Goal: Communication & Community: Answer question/provide support

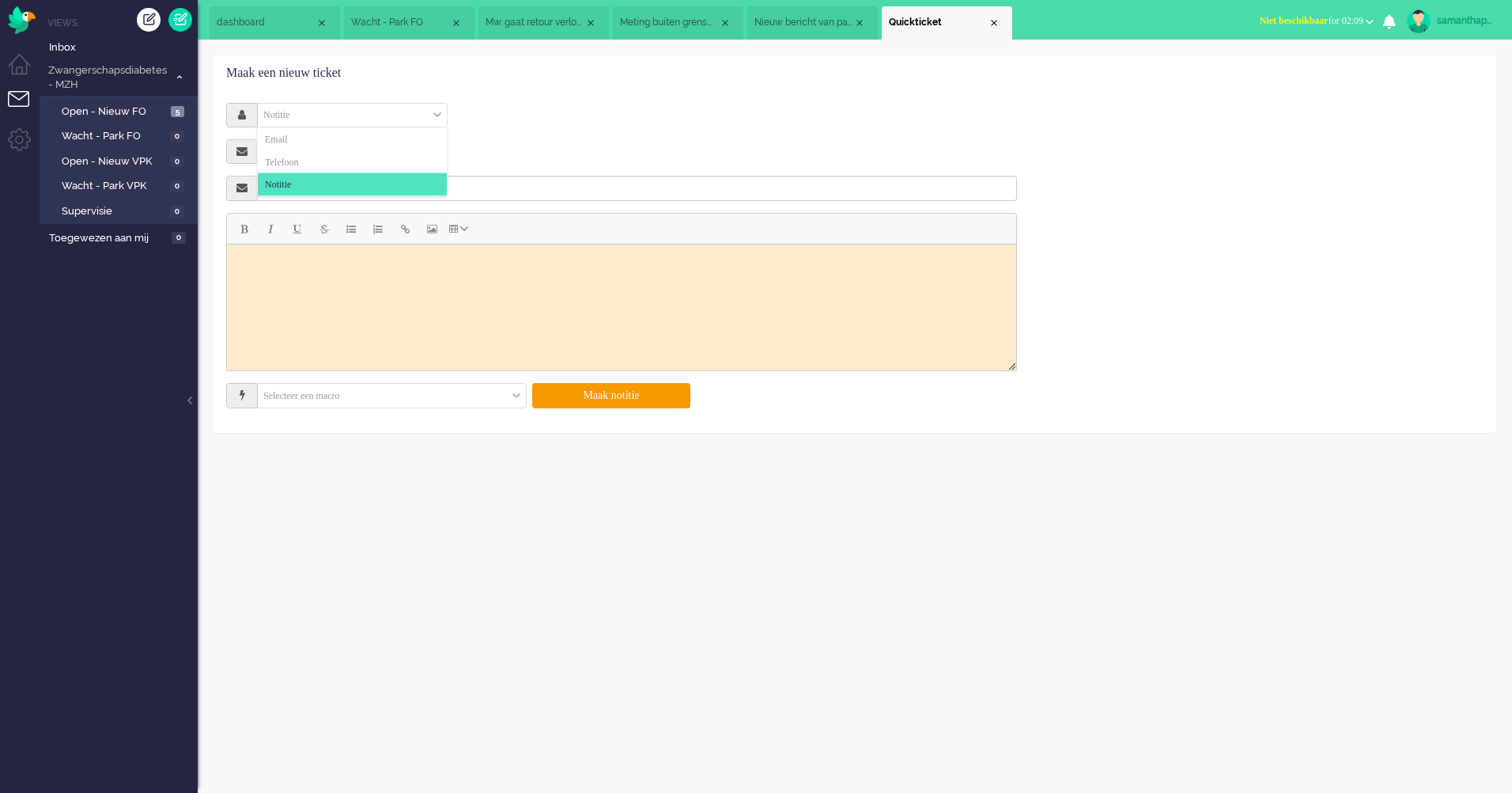
click at [438, 110] on div "Notitie" at bounding box center [352, 115] width 189 height 24
click at [336, 145] on li "Email" at bounding box center [352, 139] width 189 height 23
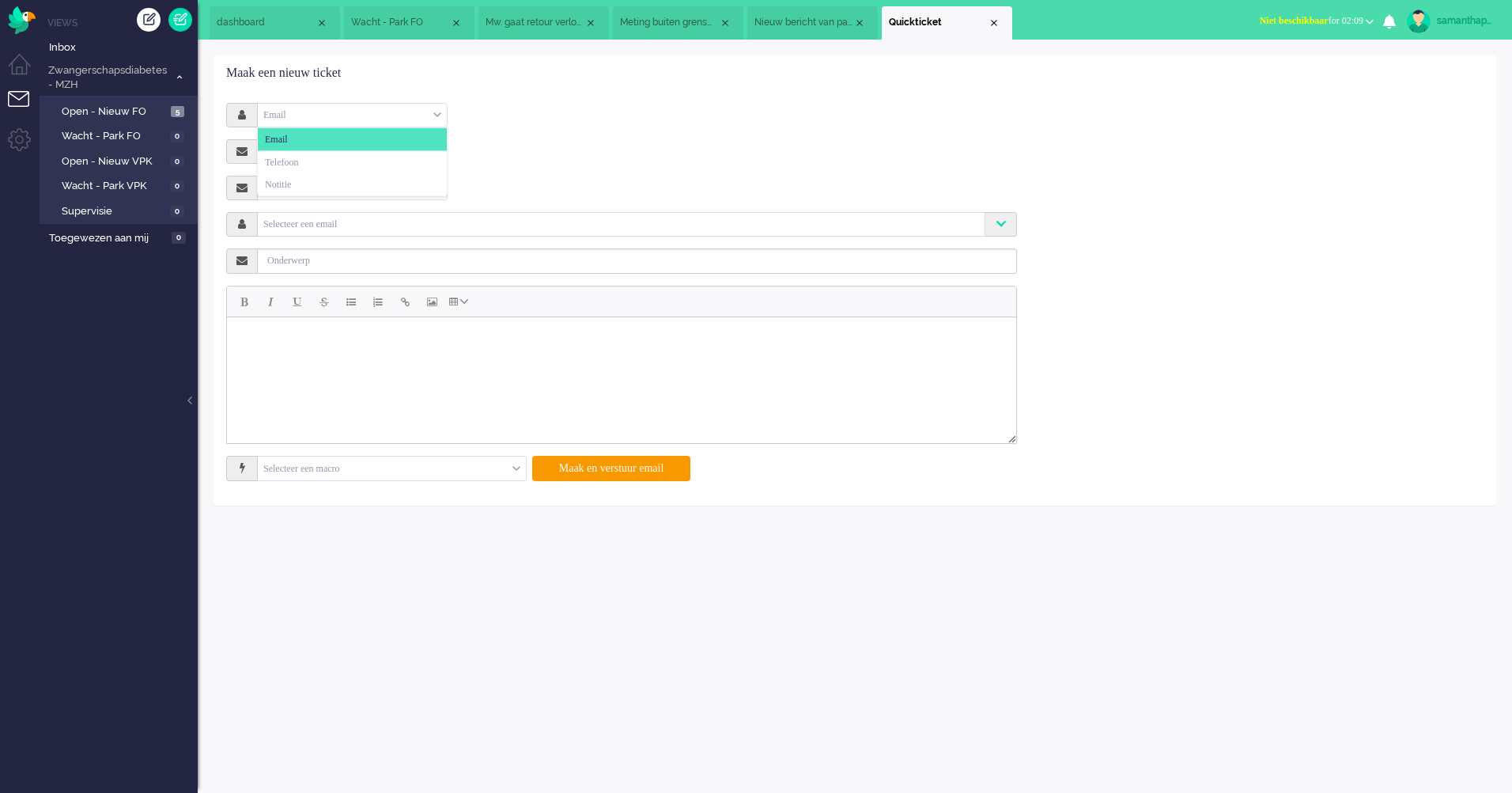
click at [438, 116] on div "Email" at bounding box center [352, 115] width 189 height 24
click at [341, 180] on li "Notitie" at bounding box center [352, 185] width 189 height 23
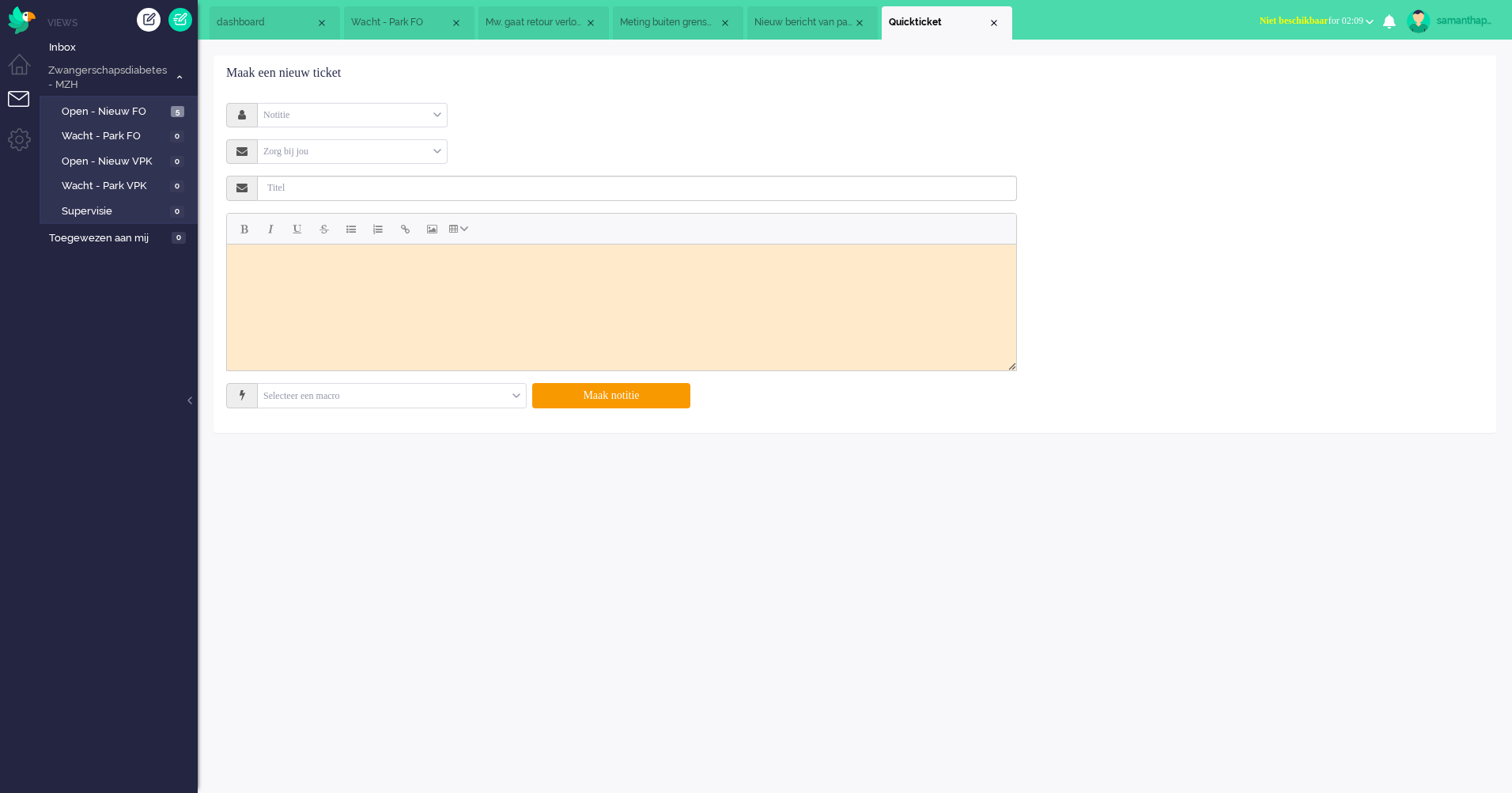
click at [681, 121] on div "Notitie Email Telefoon Notitie" at bounding box center [621, 115] width 791 height 24
click at [446, 110] on div "Notitie" at bounding box center [352, 115] width 189 height 24
click at [361, 137] on li "Email" at bounding box center [352, 139] width 189 height 23
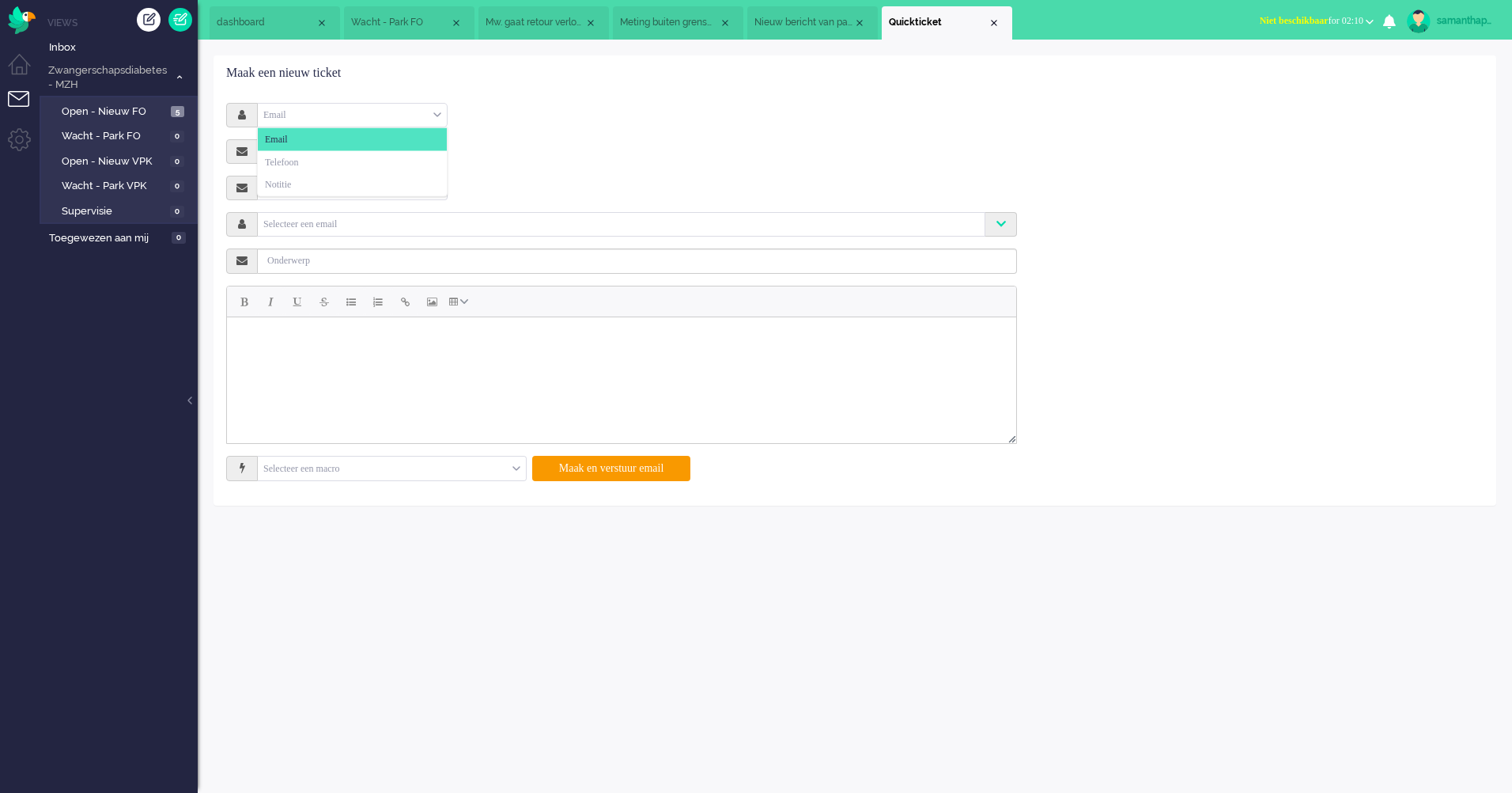
click at [437, 112] on div "Email" at bounding box center [352, 115] width 189 height 24
click at [311, 184] on li "Notitie" at bounding box center [352, 185] width 189 height 23
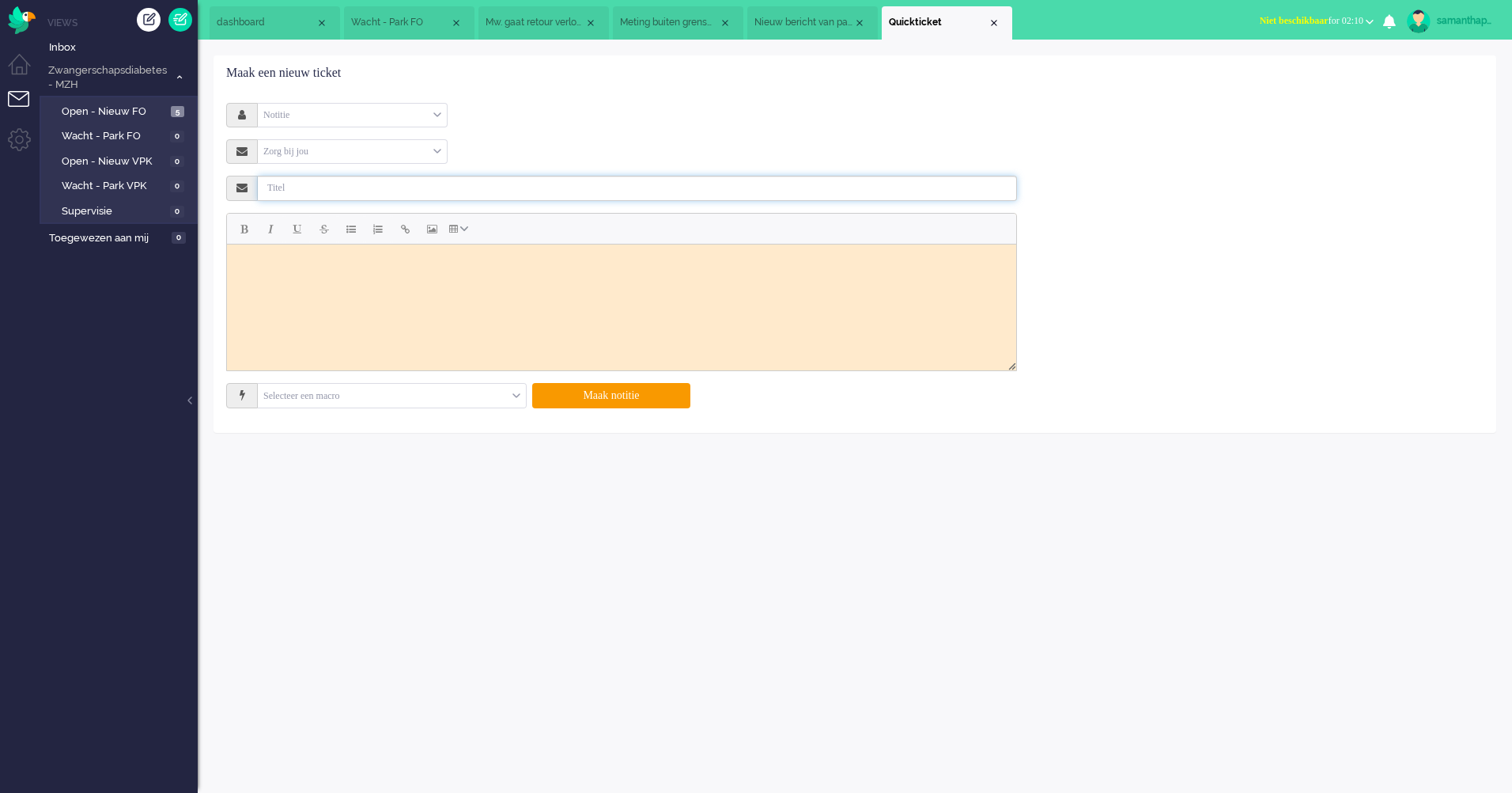
click at [334, 188] on input "text" at bounding box center [637, 187] width 759 height 25
type input "offboarding"
click at [304, 283] on html at bounding box center [621, 263] width 789 height 40
click at [421, 283] on html at bounding box center [621, 263] width 789 height 40
click at [612, 401] on button "Maak notitie" at bounding box center [611, 395] width 159 height 25
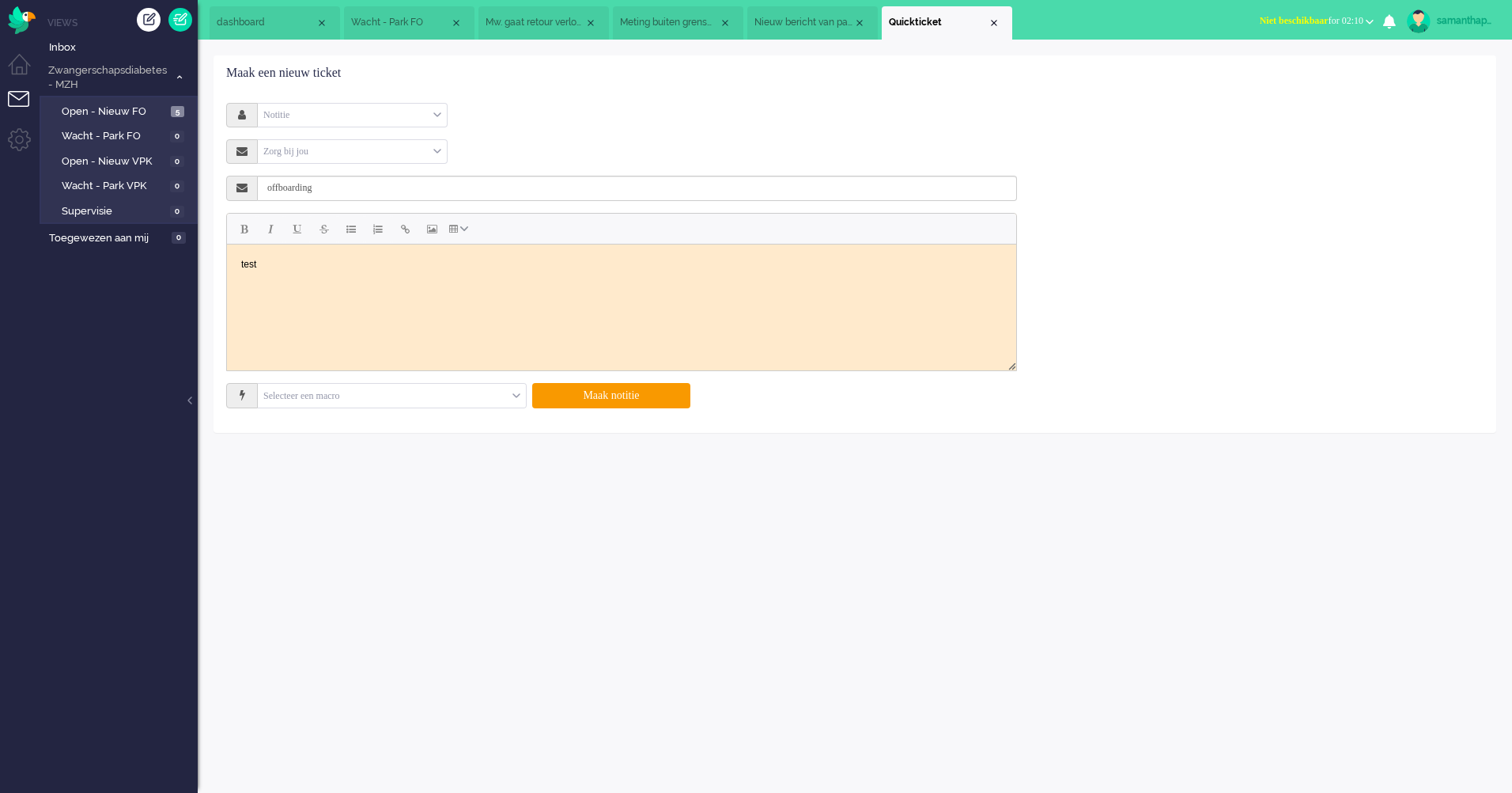
click at [429, 277] on html "test" at bounding box center [621, 263] width 789 height 40
click at [609, 403] on button "Maak notitie" at bounding box center [611, 395] width 159 height 25
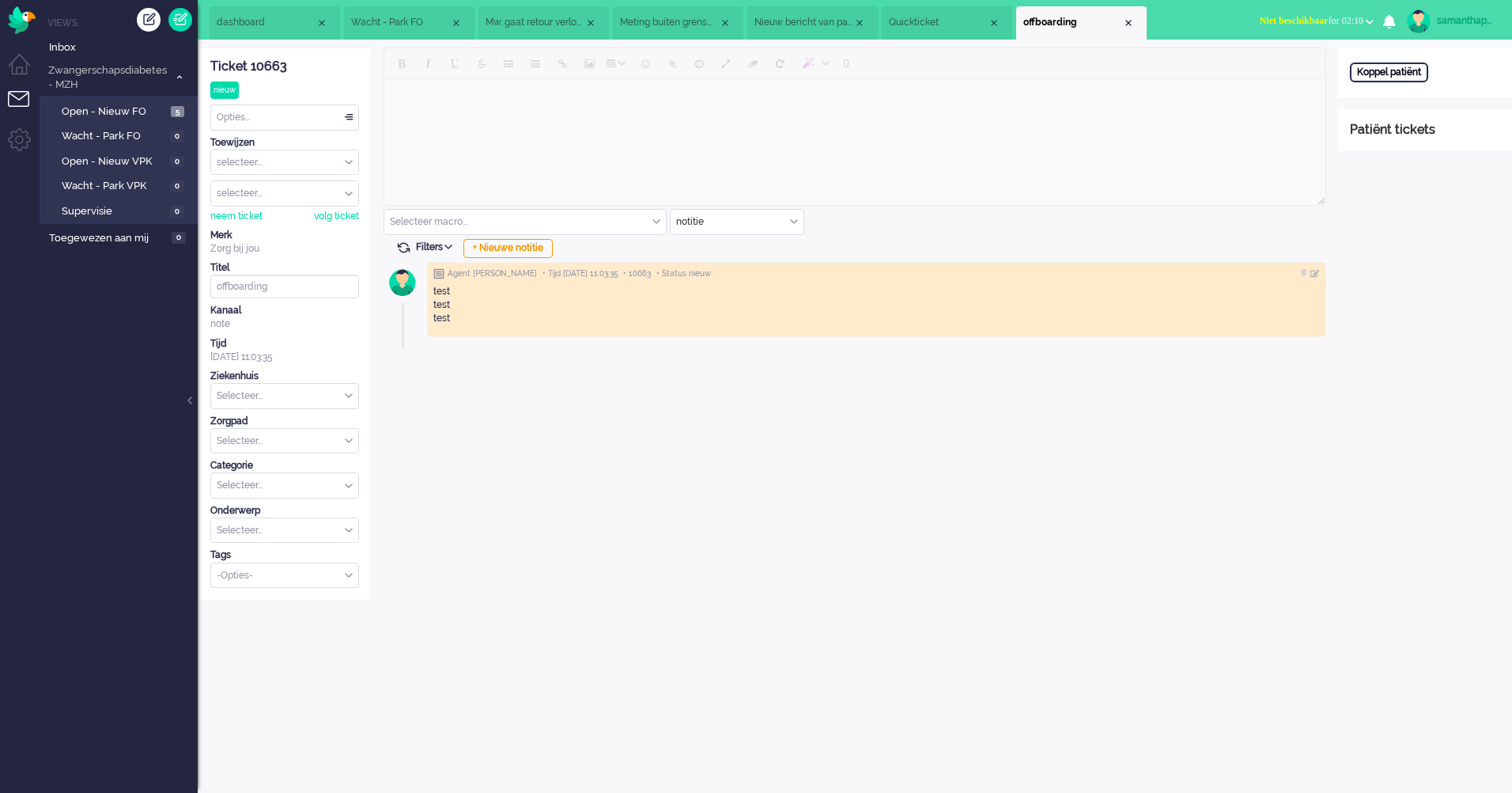
click at [1382, 70] on div "Koppel patiënt" at bounding box center [1389, 71] width 78 height 19
click at [1384, 96] on input "text" at bounding box center [1425, 94] width 150 height 24
click at [1453, 131] on div "Zoeken" at bounding box center [1448, 122] width 54 height 22
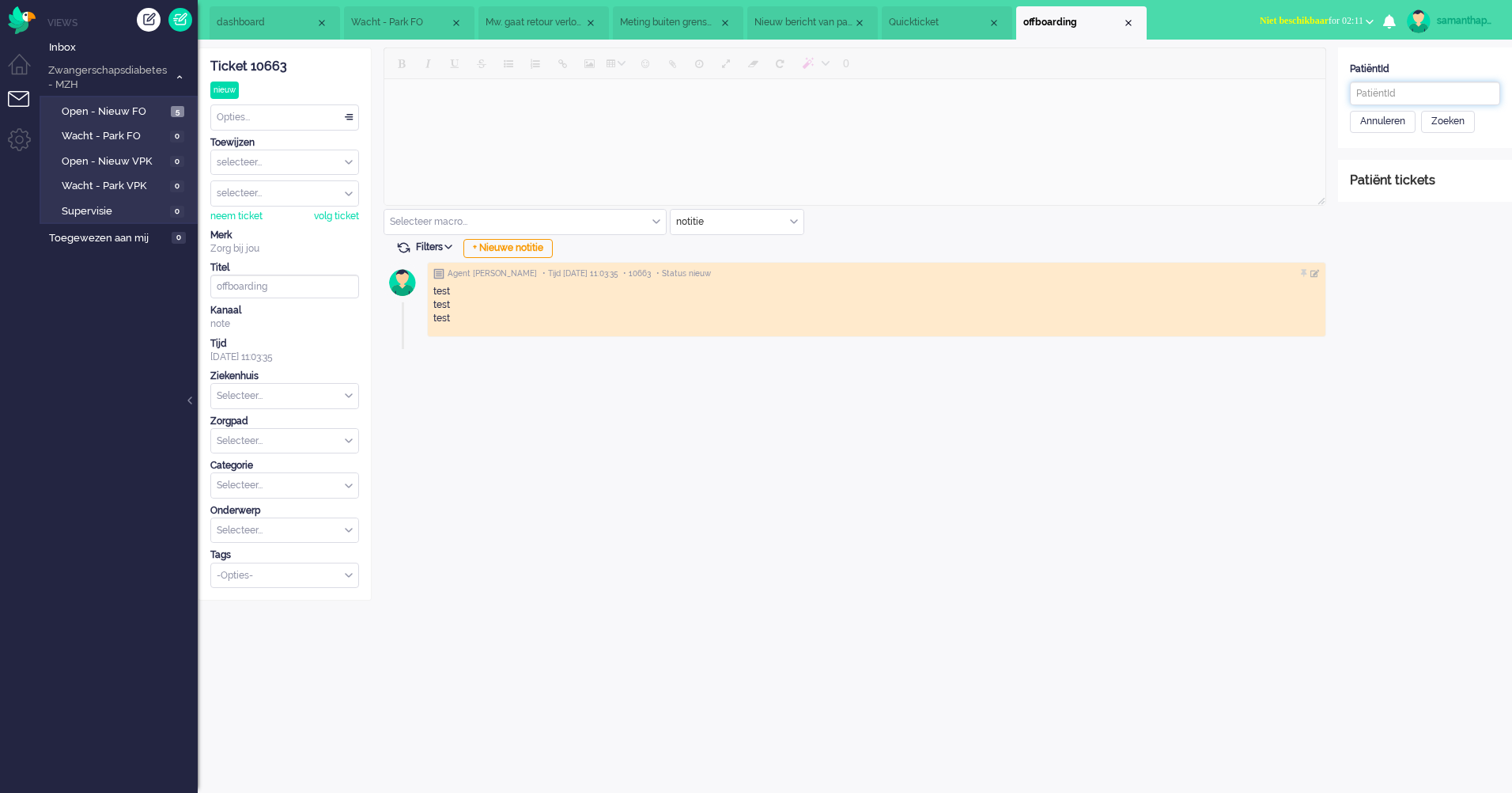
click at [1407, 105] on input "text" at bounding box center [1425, 94] width 150 height 24
click at [1404, 178] on div "Patiënt tickets" at bounding box center [1425, 181] width 150 height 19
click at [1397, 98] on input "text" at bounding box center [1425, 94] width 150 height 24
click at [1432, 126] on div "Zoeken" at bounding box center [1448, 122] width 54 height 22
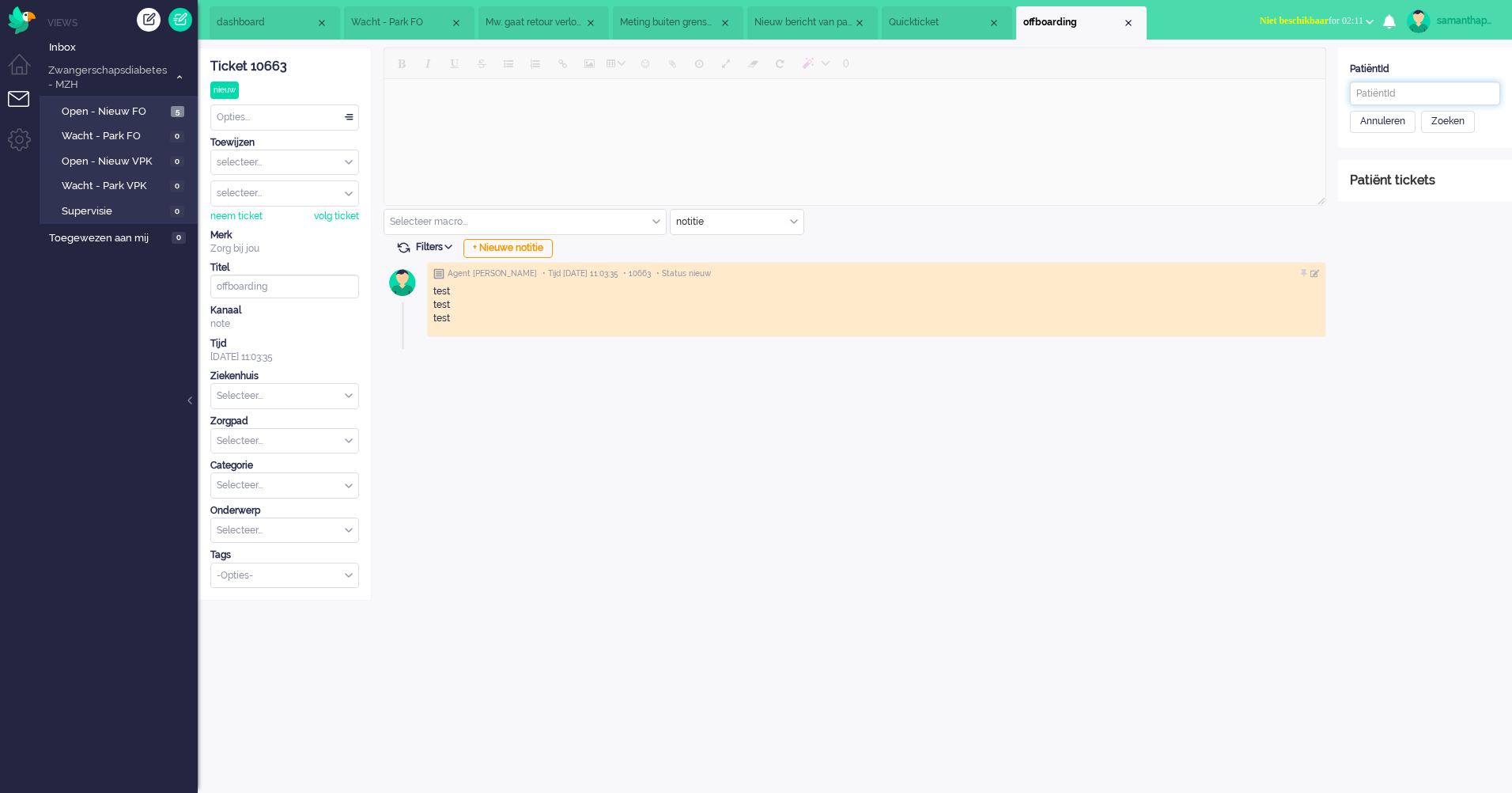
click at [1477, 101] on input "text" at bounding box center [1425, 94] width 150 height 24
click at [299, 393] on input "text" at bounding box center [285, 396] width 147 height 24
click at [294, 433] on li "Martini" at bounding box center [285, 431] width 147 height 23
drag, startPoint x: 330, startPoint y: 446, endPoint x: 341, endPoint y: 443, distance: 11.4
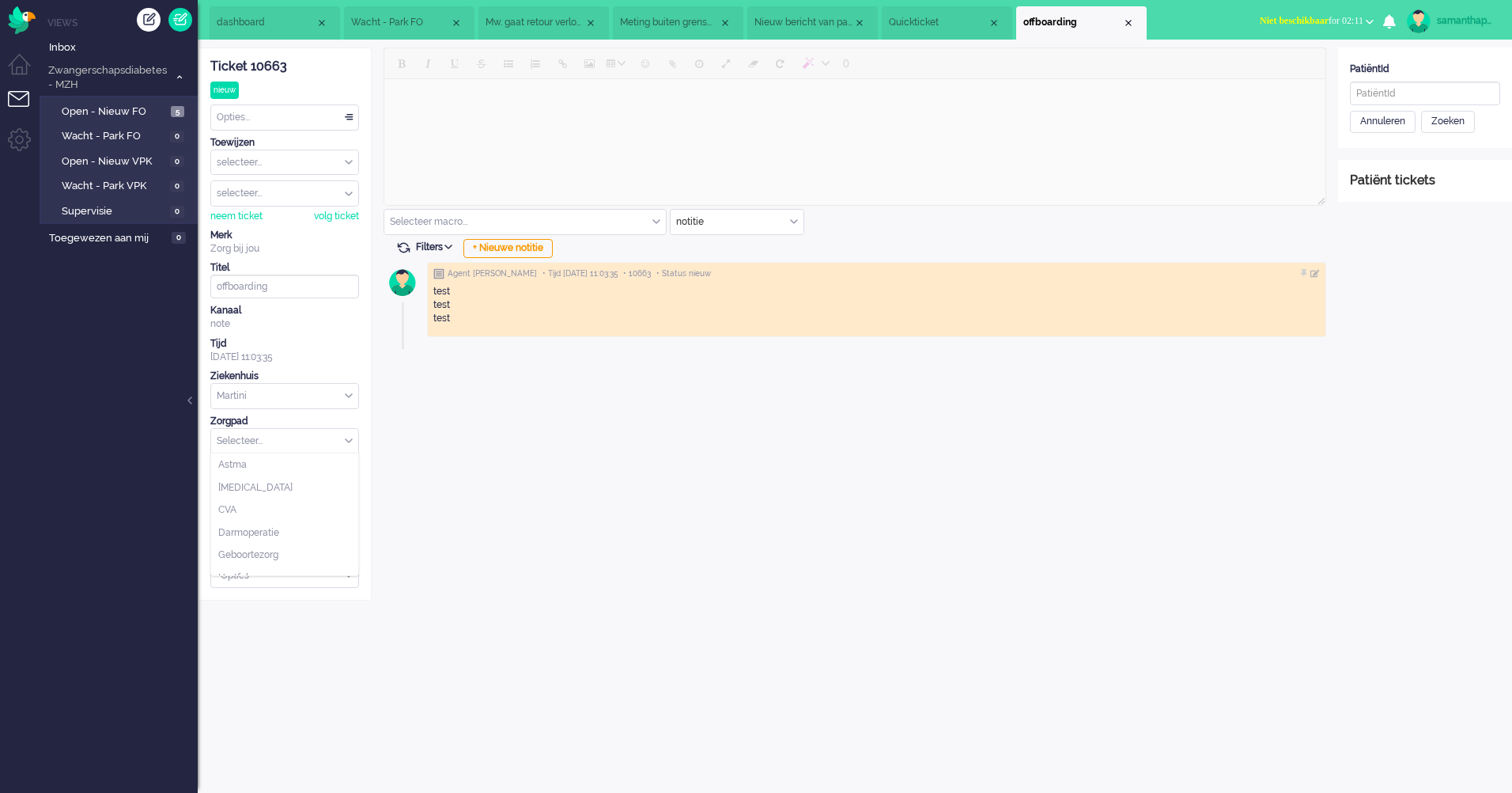
click at [331, 446] on input "text" at bounding box center [285, 441] width 147 height 24
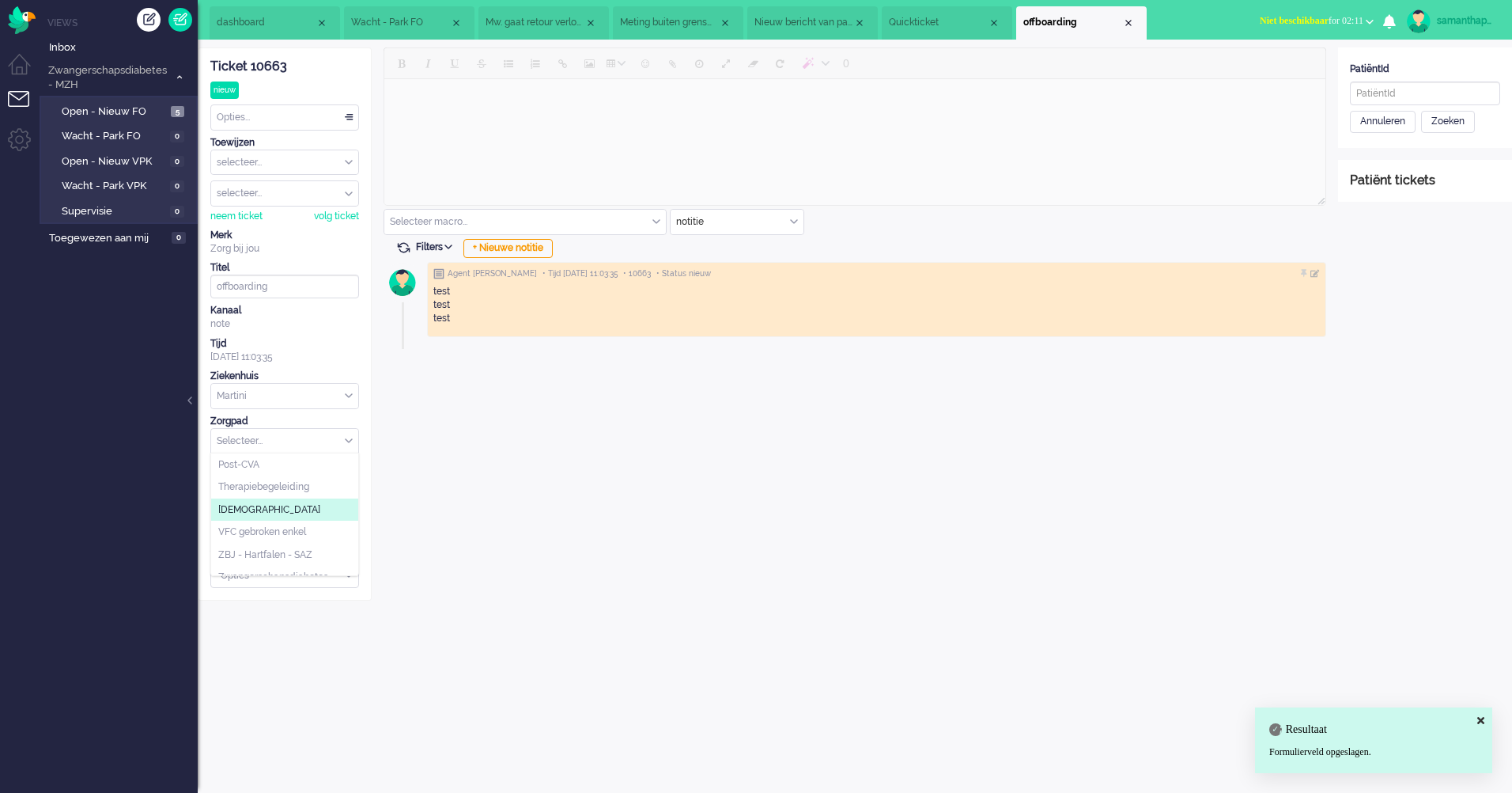
scroll to position [172, 0]
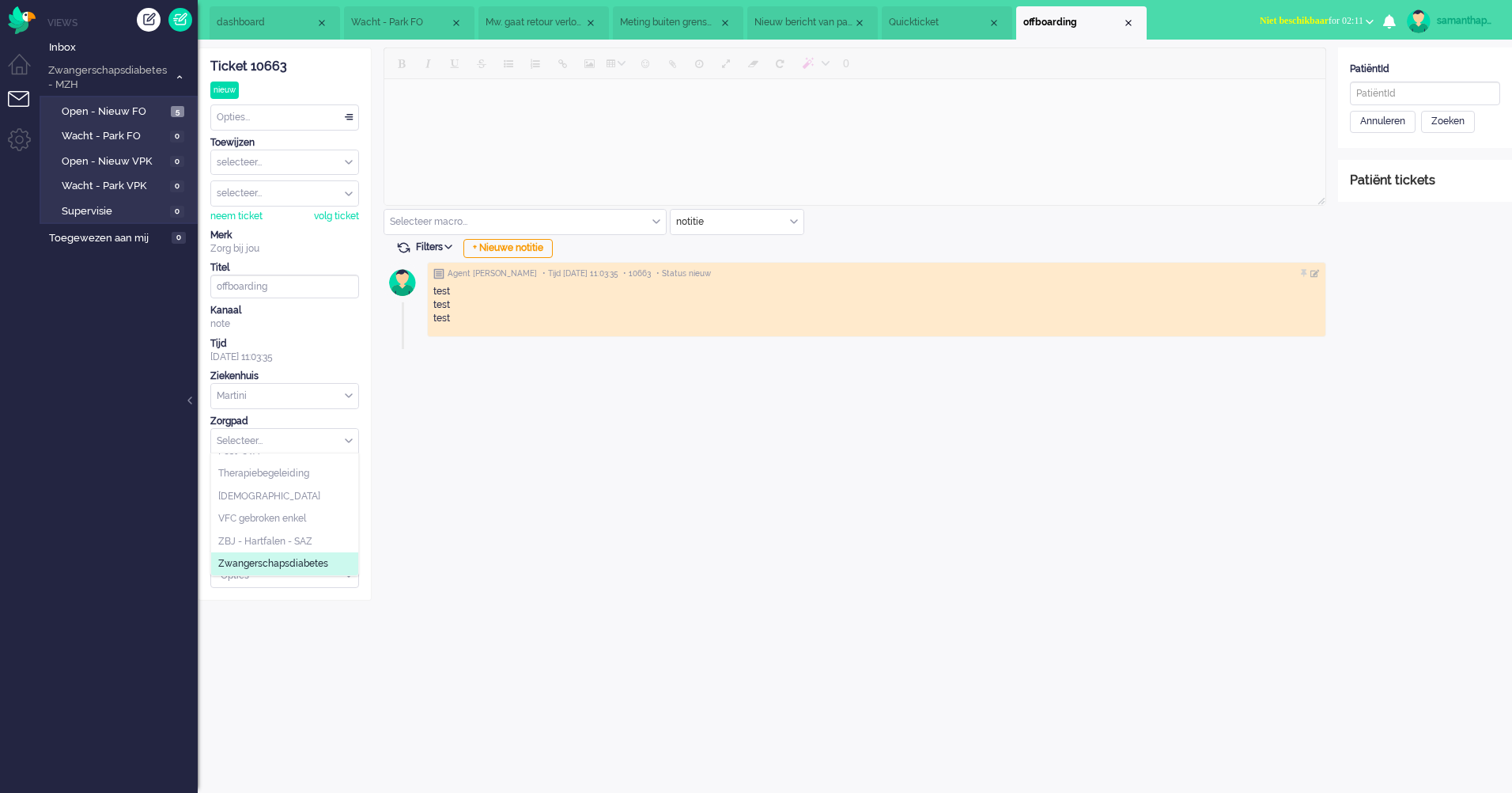
click at [297, 565] on span "Zwangerschapsdiabetes" at bounding box center [273, 563] width 110 height 13
click at [309, 491] on input "text" at bounding box center [285, 485] width 147 height 24
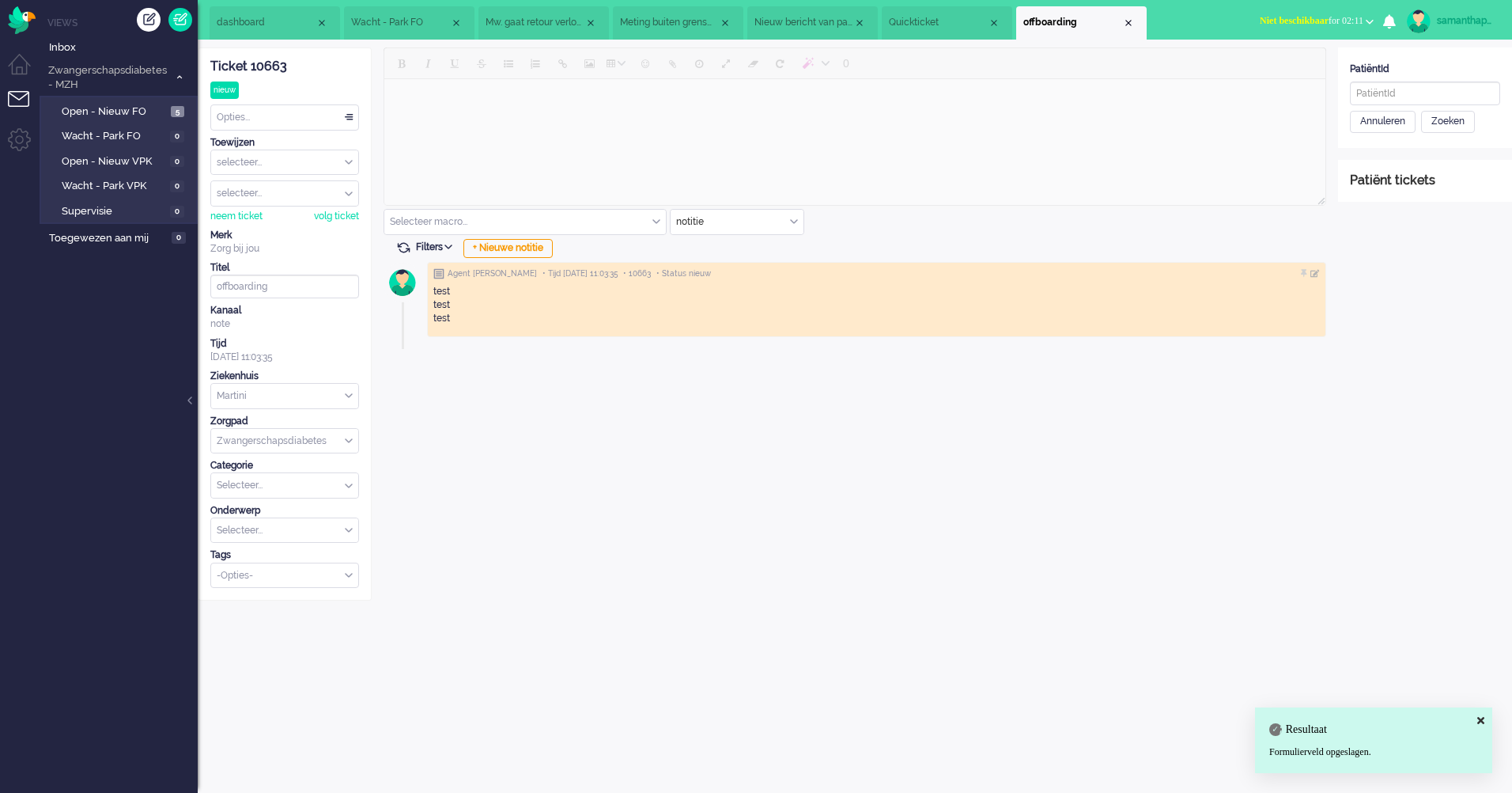
click at [400, 480] on div "0 Selecteer macro... Bericht: Activiteit Bericht: Activiteit aanpassen Bericht:…" at bounding box center [855, 324] width 966 height 553
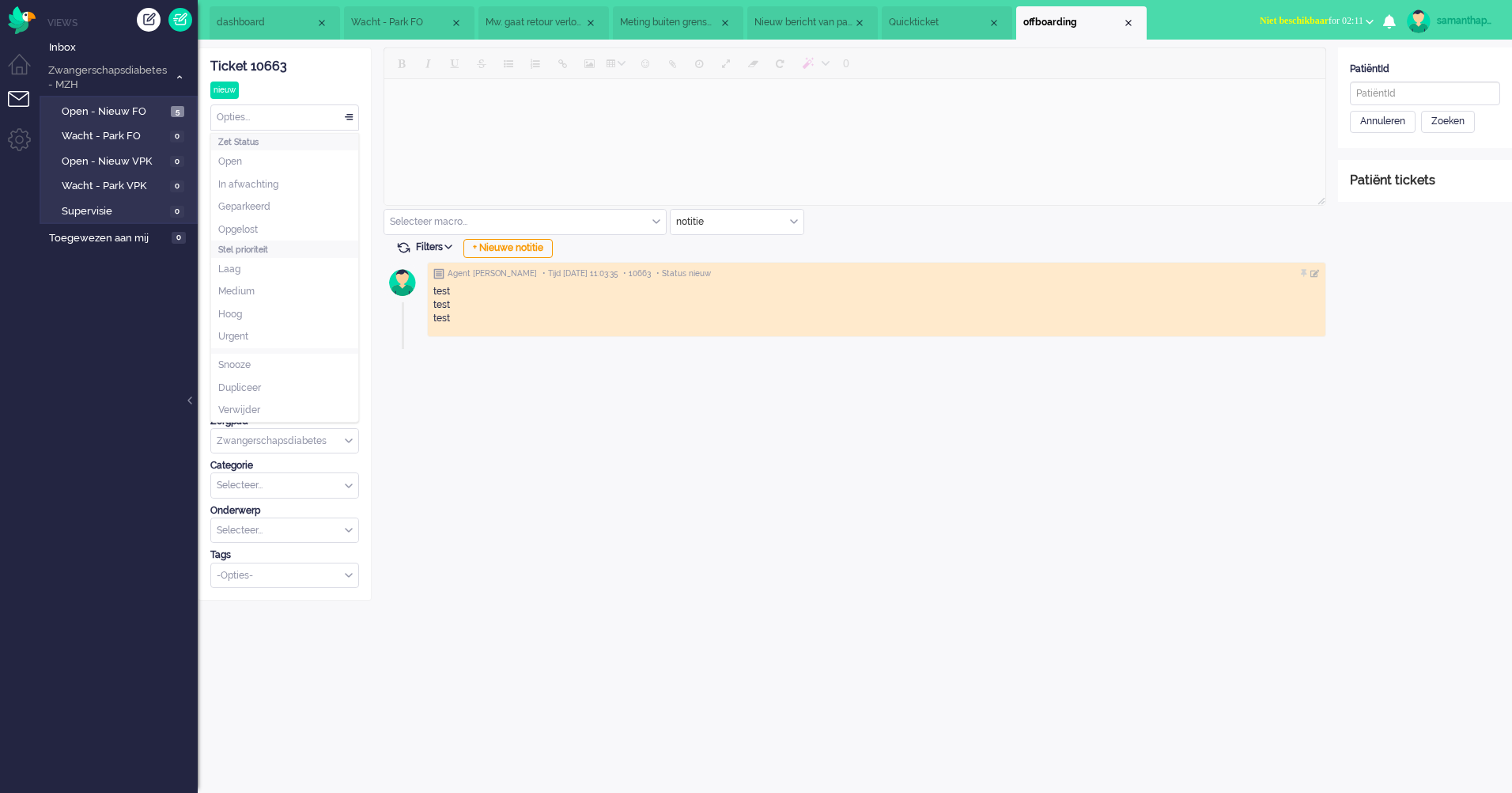
click at [338, 116] on div "Opties..." at bounding box center [285, 117] width 147 height 24
click at [315, 164] on li "Open" at bounding box center [285, 161] width 147 height 23
click at [315, 164] on input "Assign Group" at bounding box center [285, 162] width 147 height 24
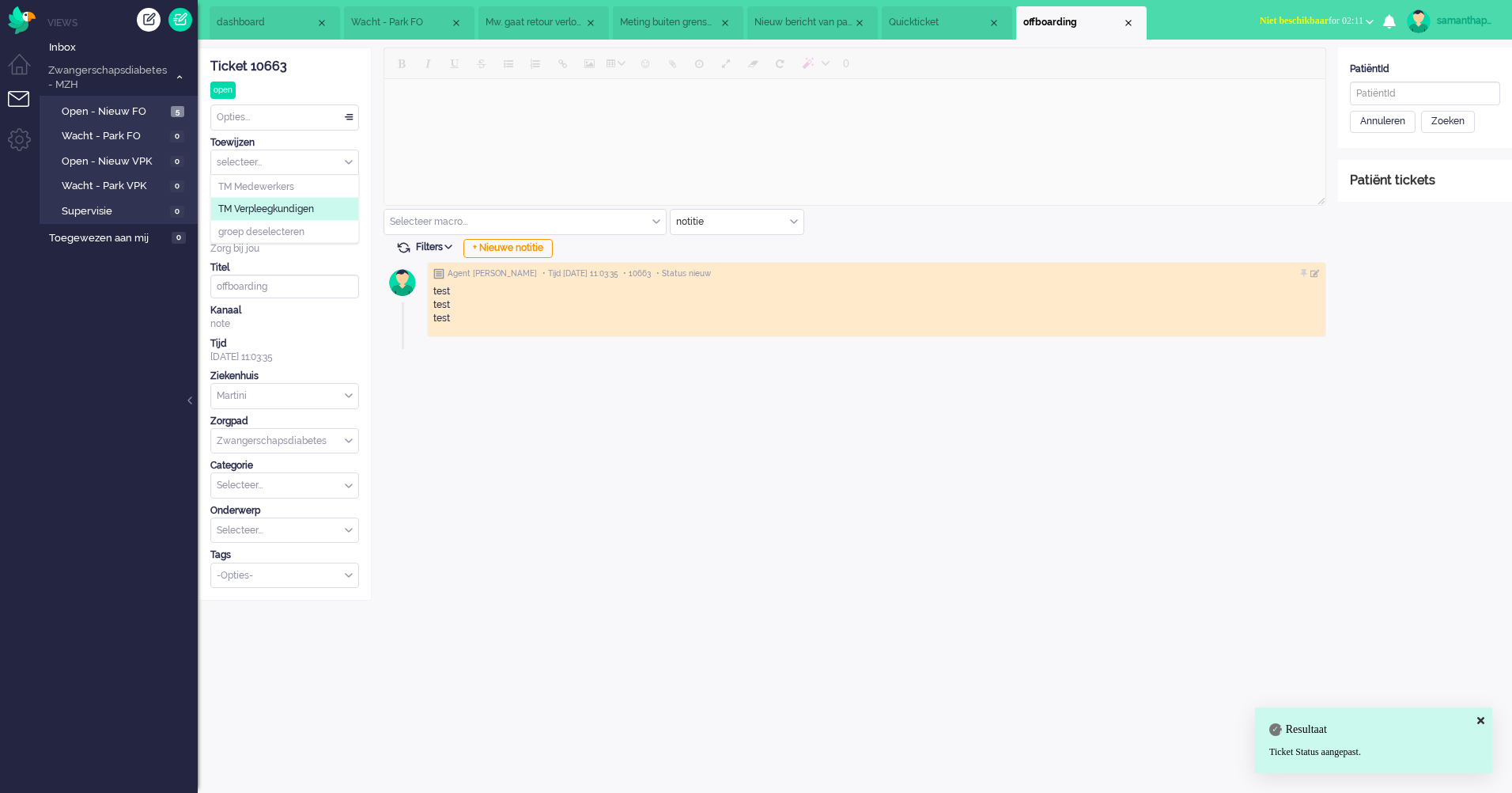
click at [319, 207] on li "TM Verpleegkundigen" at bounding box center [285, 209] width 147 height 23
click at [346, 195] on div "selecteer..." at bounding box center [285, 193] width 147 height 24
click at [346, 195] on span "Assign User" at bounding box center [349, 194] width 8 height 11
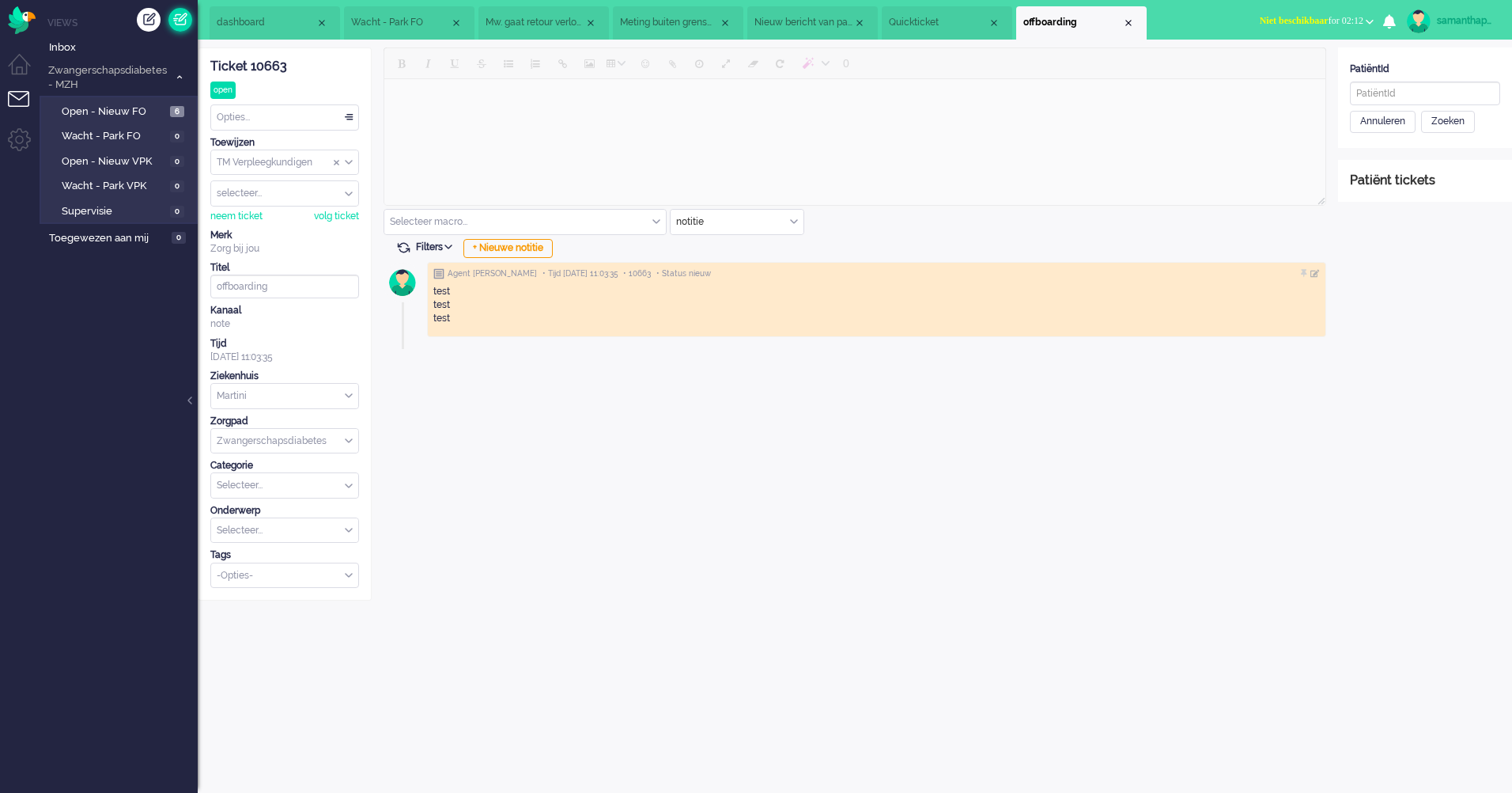
click at [189, 13] on div at bounding box center [168, 20] width 61 height 24
drag, startPoint x: 1400, startPoint y: 73, endPoint x: 1400, endPoint y: 86, distance: 13.0
click at [1400, 79] on div "PatiëntId Annuleren Zoeken" at bounding box center [1425, 97] width 174 height 70
click at [1405, 87] on input "text" at bounding box center [1425, 94] width 150 height 24
drag, startPoint x: 1411, startPoint y: 94, endPoint x: 1476, endPoint y: 119, distance: 69.6
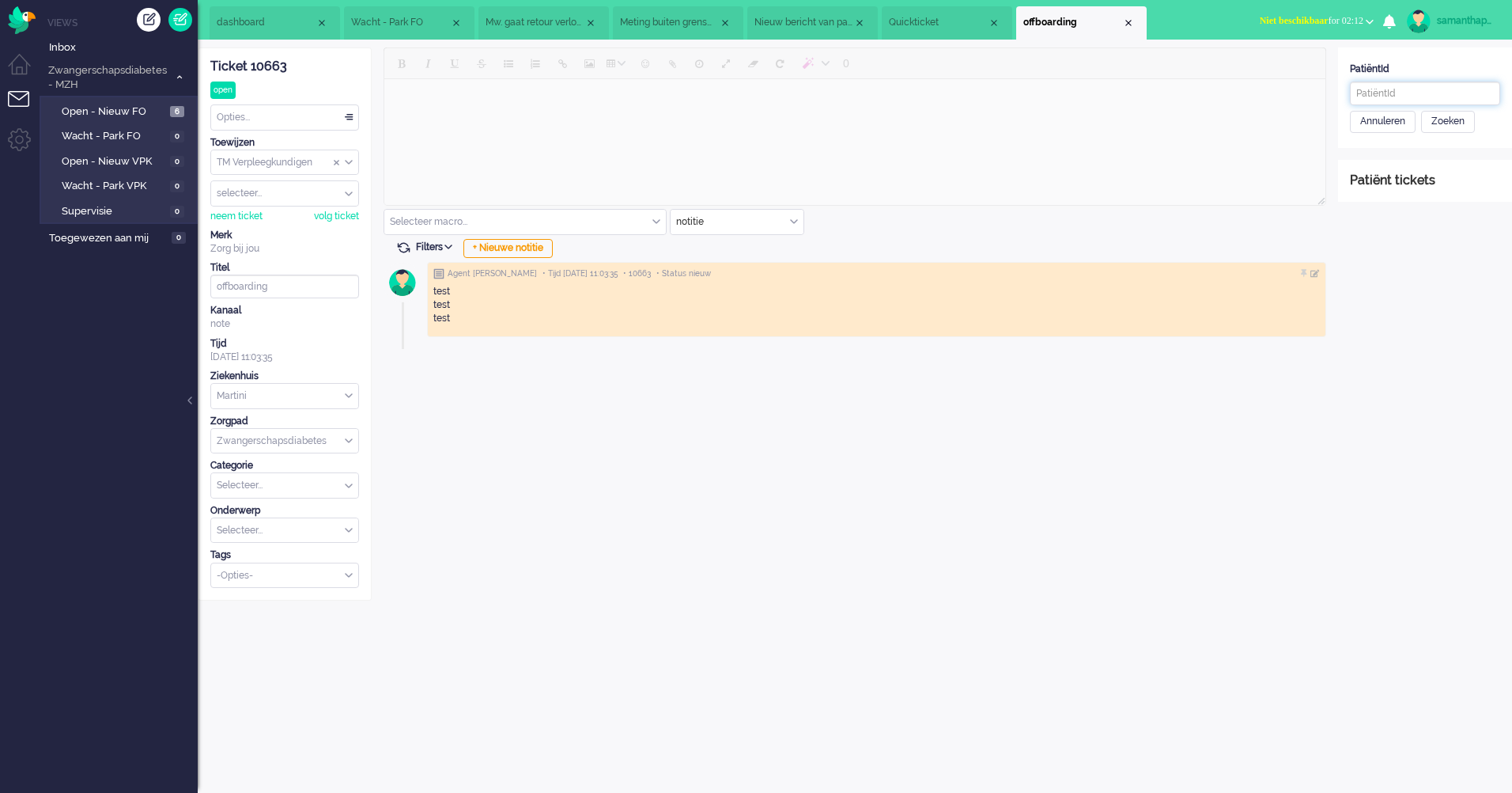
click at [1448, 105] on input "text" at bounding box center [1425, 94] width 150 height 24
click at [1462, 126] on div "Zoeken" at bounding box center [1448, 122] width 54 height 22
click at [1404, 125] on div "Annuleren" at bounding box center [1382, 122] width 66 height 22
click at [1404, 125] on div "Patiënt tickets" at bounding box center [1425, 130] width 150 height 19
drag, startPoint x: 1404, startPoint y: 125, endPoint x: 1388, endPoint y: 66, distance: 61.1
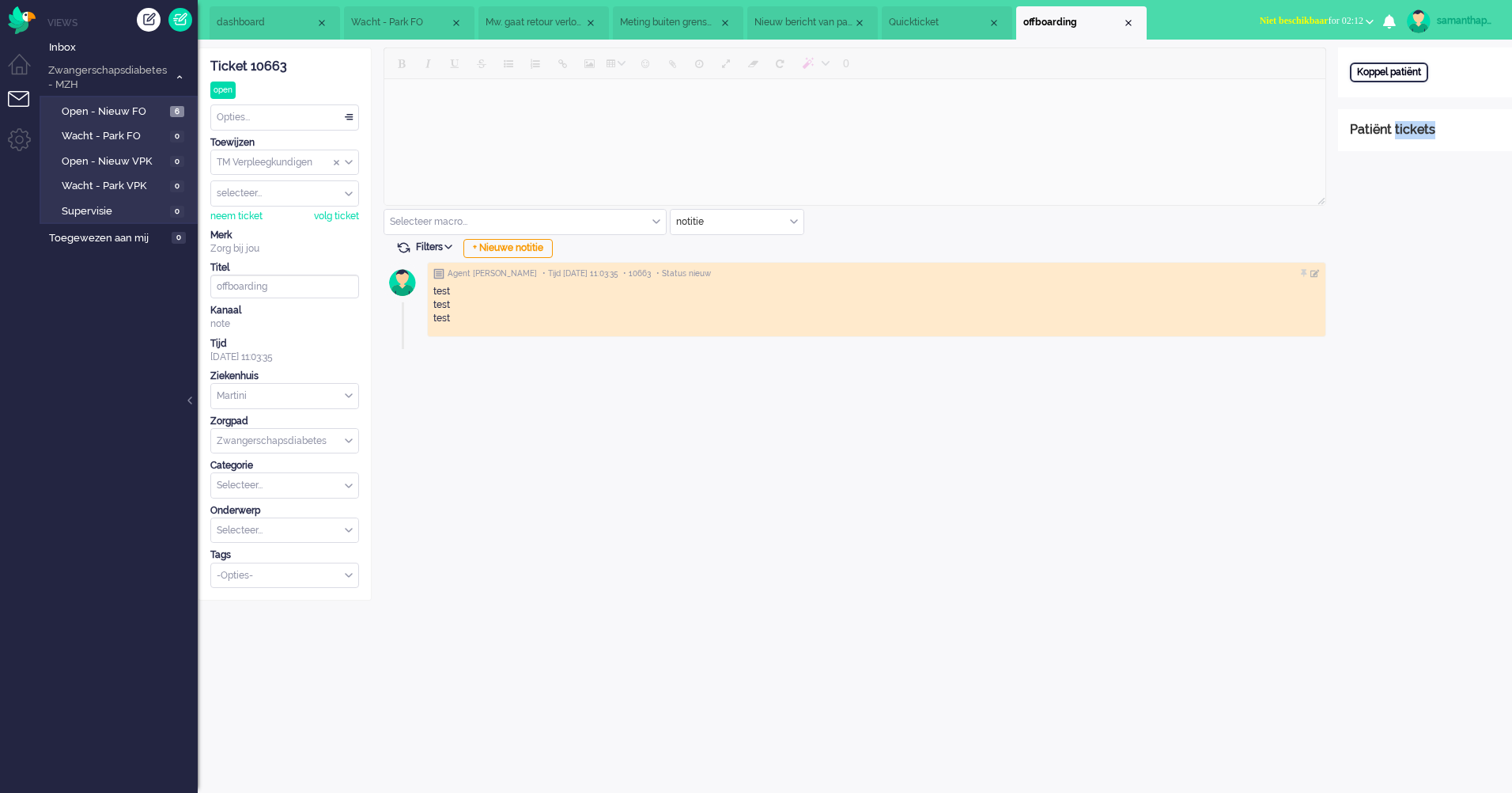
click at [1388, 66] on div "Koppel patiënt" at bounding box center [1389, 71] width 78 height 19
click at [1456, 117] on div "Zoeken" at bounding box center [1448, 122] width 54 height 22
click at [1451, 94] on input "text" at bounding box center [1425, 94] width 150 height 24
click at [178, 25] on link at bounding box center [181, 20] width 24 height 24
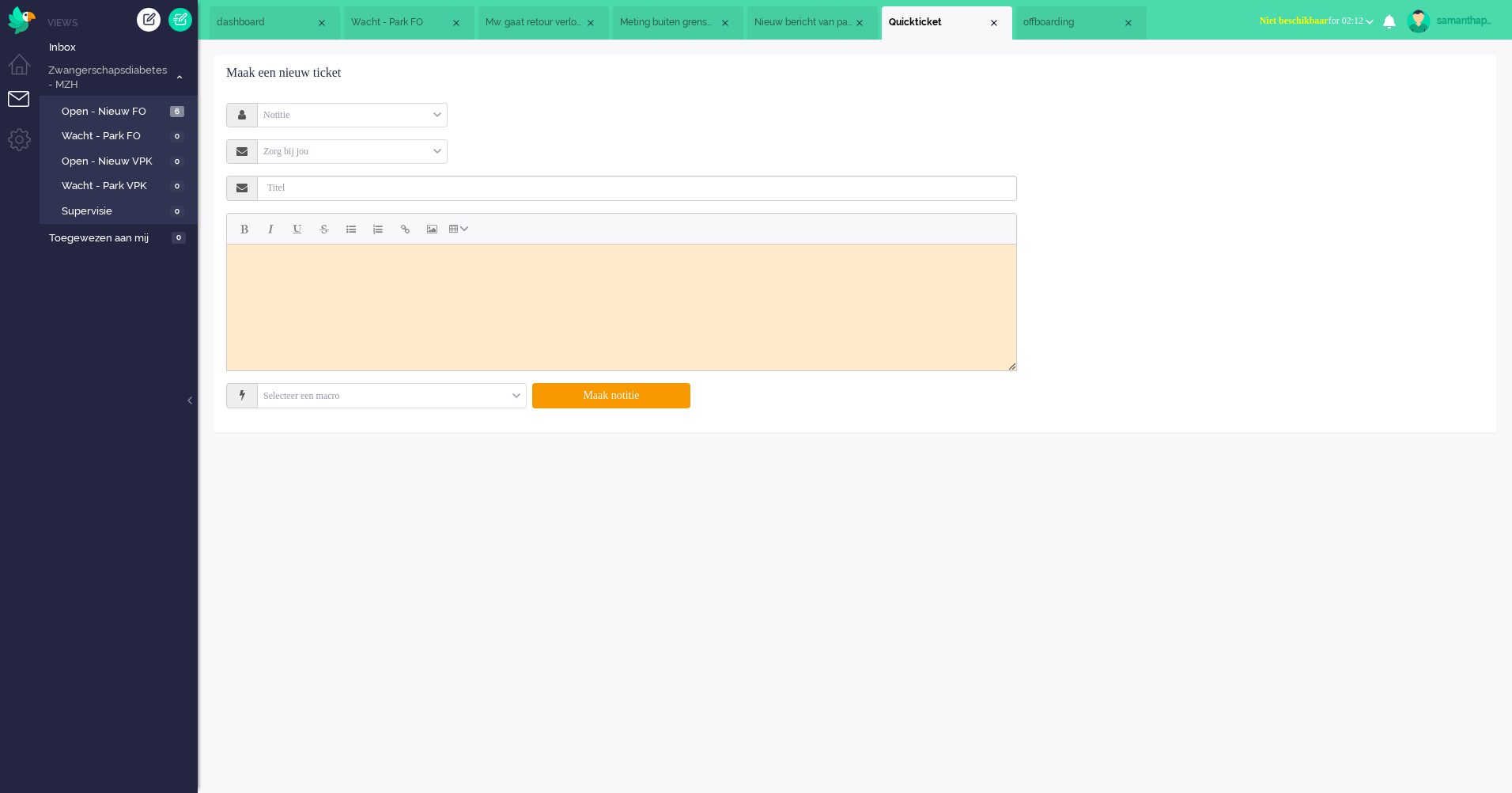
click at [362, 116] on div "Notitie" at bounding box center [352, 115] width 189 height 24
click at [330, 138] on li "Email" at bounding box center [352, 139] width 189 height 23
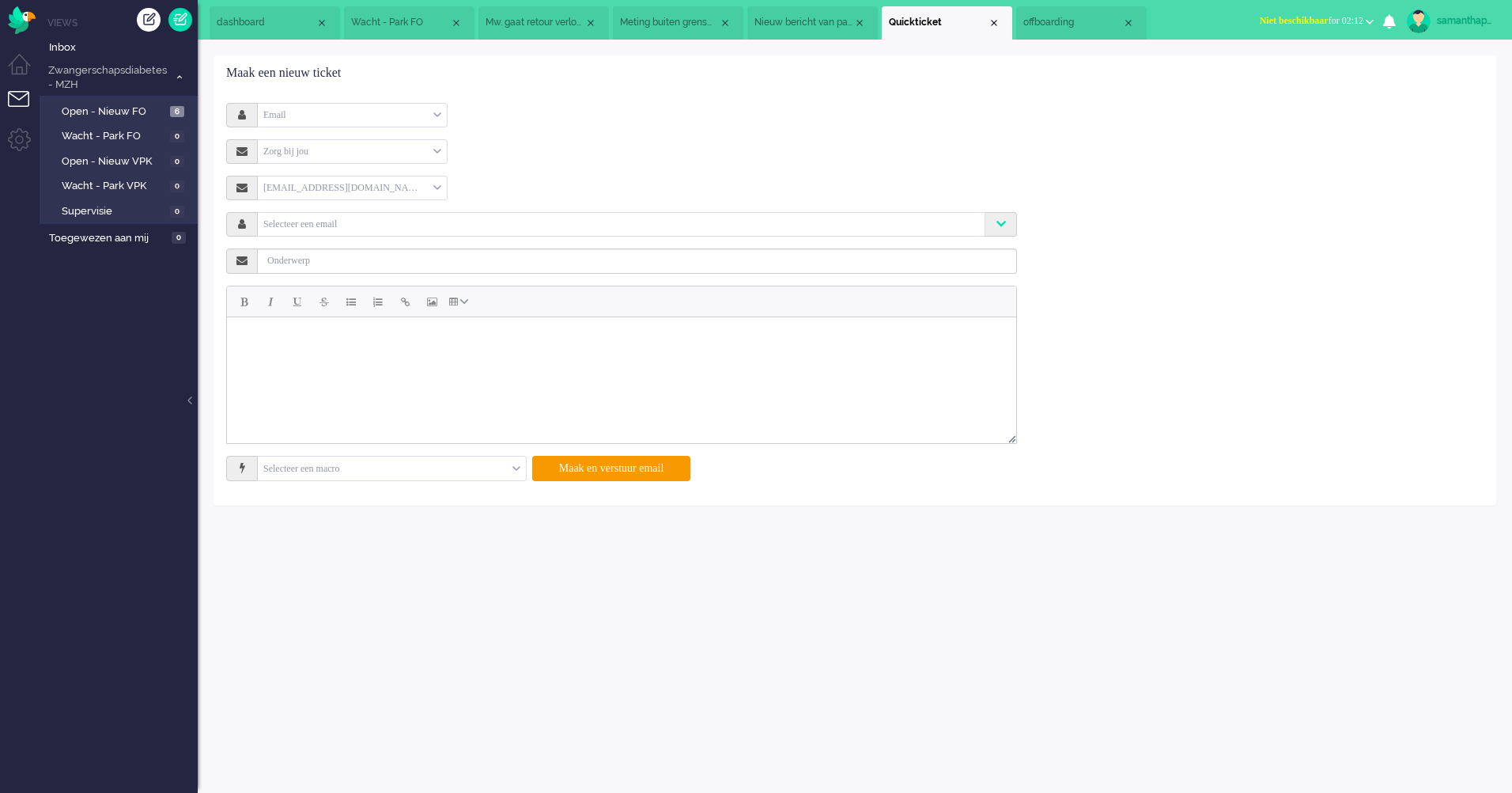
click at [324, 224] on input "text" at bounding box center [620, 223] width 720 height 13
click at [292, 234] on div "Selecteer een email" at bounding box center [621, 224] width 727 height 24
click at [300, 201] on div "[EMAIL_ADDRESS][DOMAIN_NAME] [EMAIL_ADDRESS][DOMAIN_NAME] Selecteer een email V…" at bounding box center [621, 309] width 767 height 268
click at [302, 187] on div "[EMAIL_ADDRESS][DOMAIN_NAME]" at bounding box center [352, 187] width 189 height 24
click at [660, 191] on div "[EMAIL_ADDRESS][DOMAIN_NAME] [EMAIL_ADDRESS][DOMAIN_NAME]" at bounding box center [621, 187] width 791 height 24
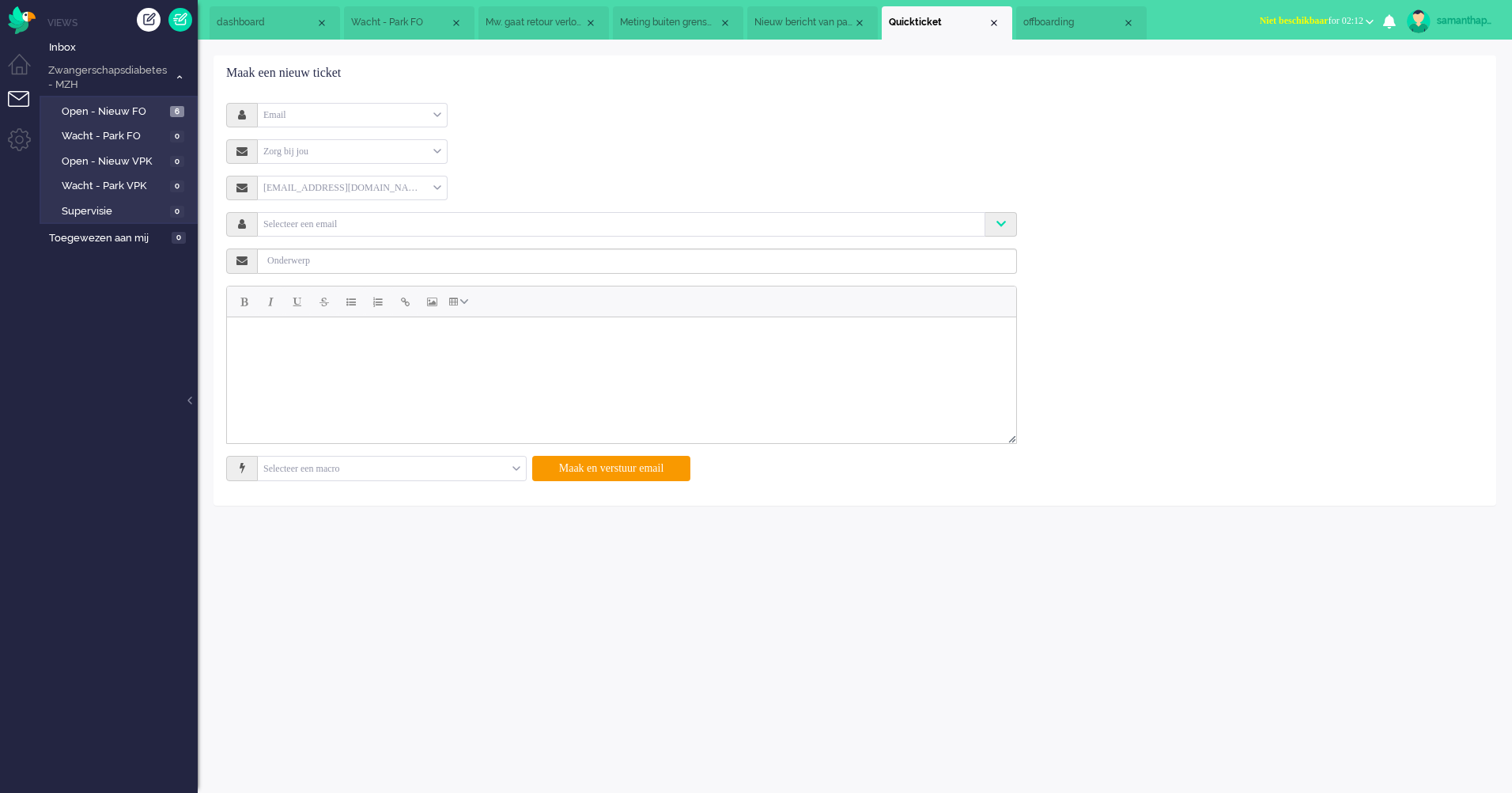
click at [572, 233] on div "Selecteer een email" at bounding box center [621, 224] width 727 height 24
click at [573, 224] on input "text" at bounding box center [620, 223] width 720 height 13
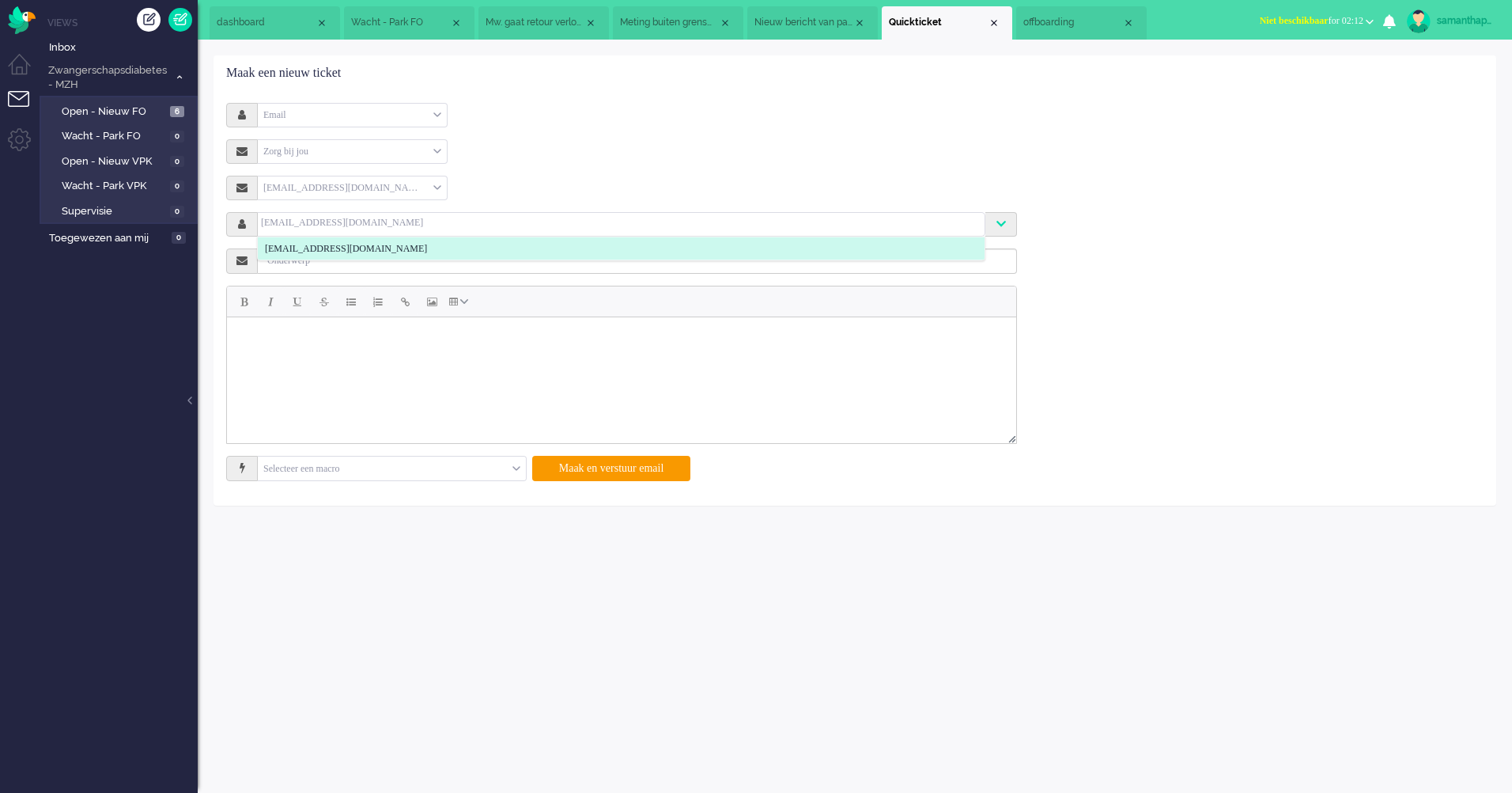
type input "[EMAIL_ADDRESS][DOMAIN_NAME]"
click at [515, 356] on html at bounding box center [621, 336] width 789 height 40
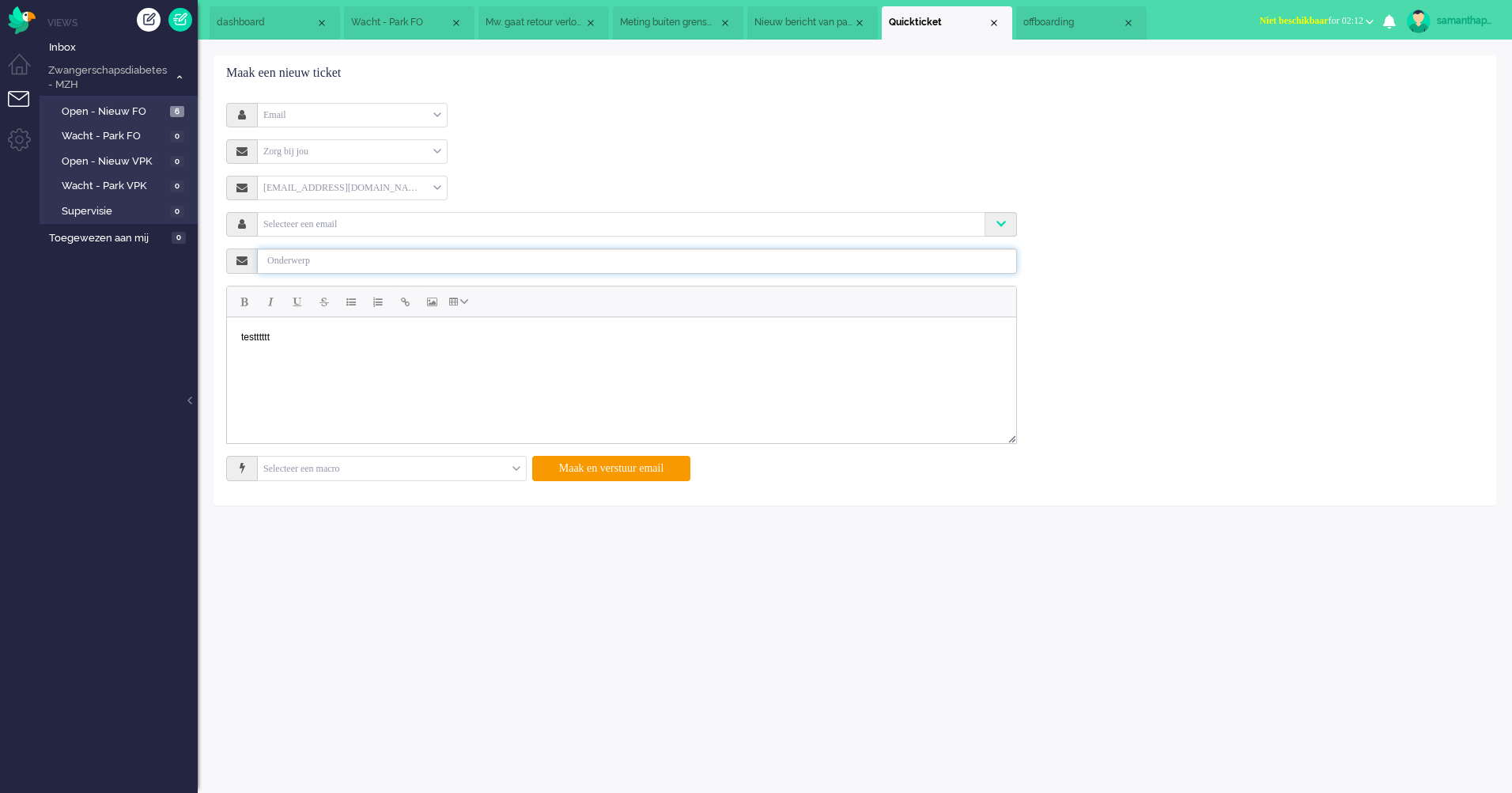
click at [534, 262] on input "text" at bounding box center [637, 261] width 759 height 25
type input "testttt"
click at [380, 217] on input "text" at bounding box center [620, 223] width 720 height 13
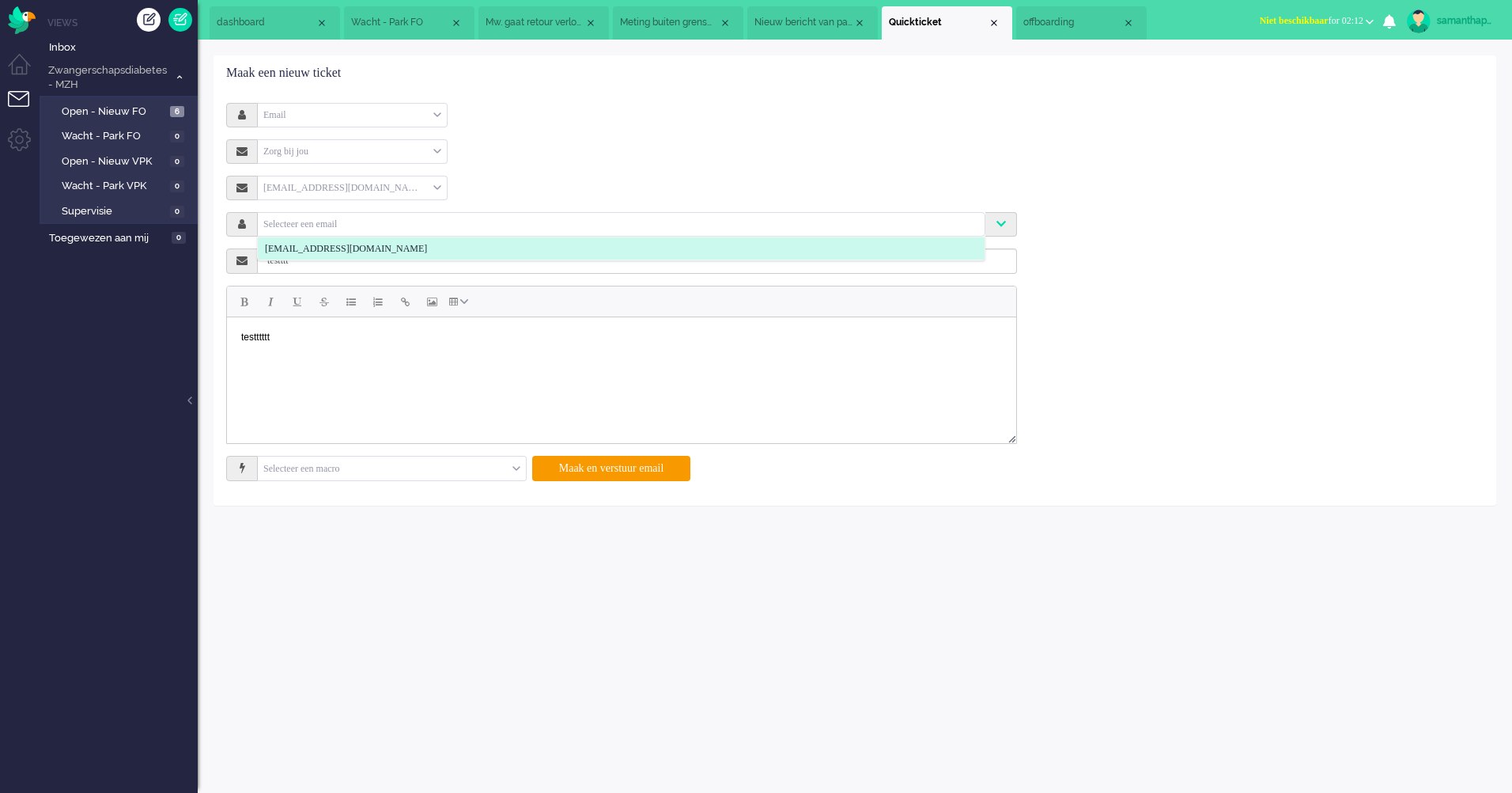
click at [360, 240] on li "[EMAIL_ADDRESS][DOMAIN_NAME]" at bounding box center [621, 249] width 727 height 23
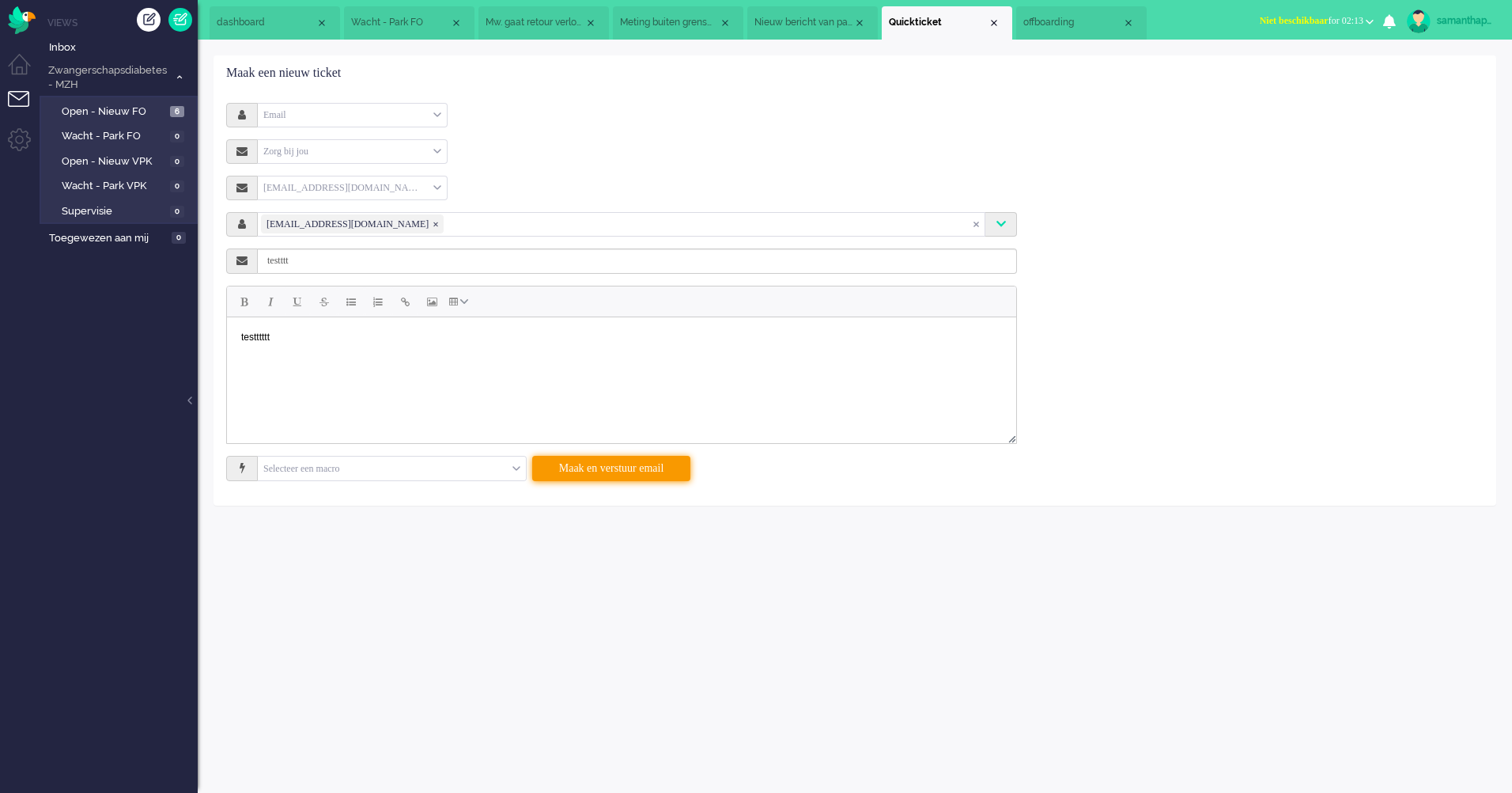
click at [569, 467] on button "Maak en verstuur email" at bounding box center [611, 467] width 159 height 25
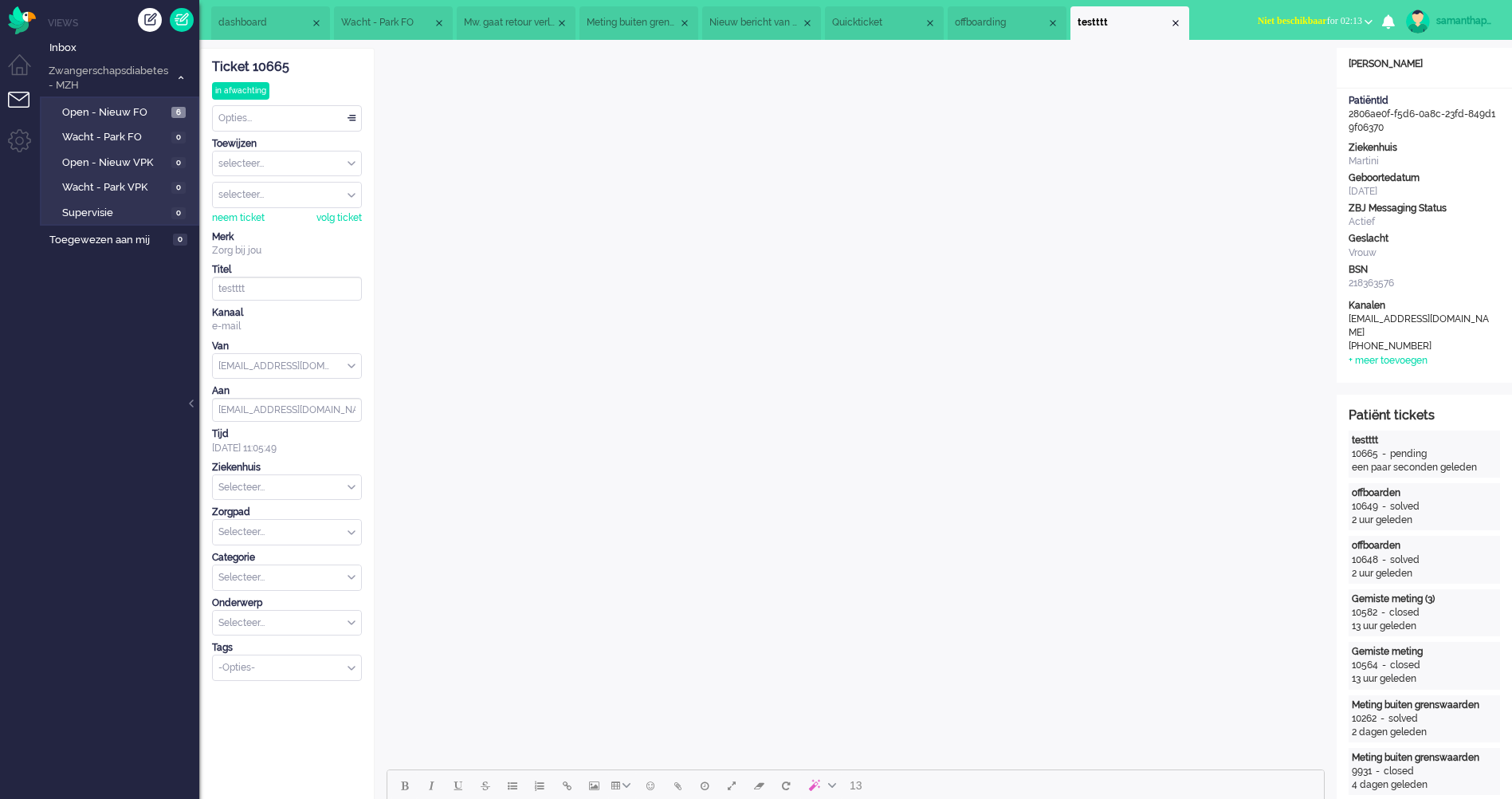
drag, startPoint x: 1386, startPoint y: 126, endPoint x: 1357, endPoint y: 108, distance: 34.1
click at [1357, 108] on div "PatiëntId 2806ae0f-f5d6-0a8c-23fd-849d19f06370" at bounding box center [1424, 114] width 176 height 40
drag, startPoint x: 1357, startPoint y: 108, endPoint x: 1380, endPoint y: 132, distance: 33.2
click at [1380, 132] on div "PatiëntId 2806ae0f-f5d6-0a8c-23fd-849d19f06370" at bounding box center [1424, 114] width 176 height 40
drag, startPoint x: 1395, startPoint y: 129, endPoint x: 1351, endPoint y: 116, distance: 45.9
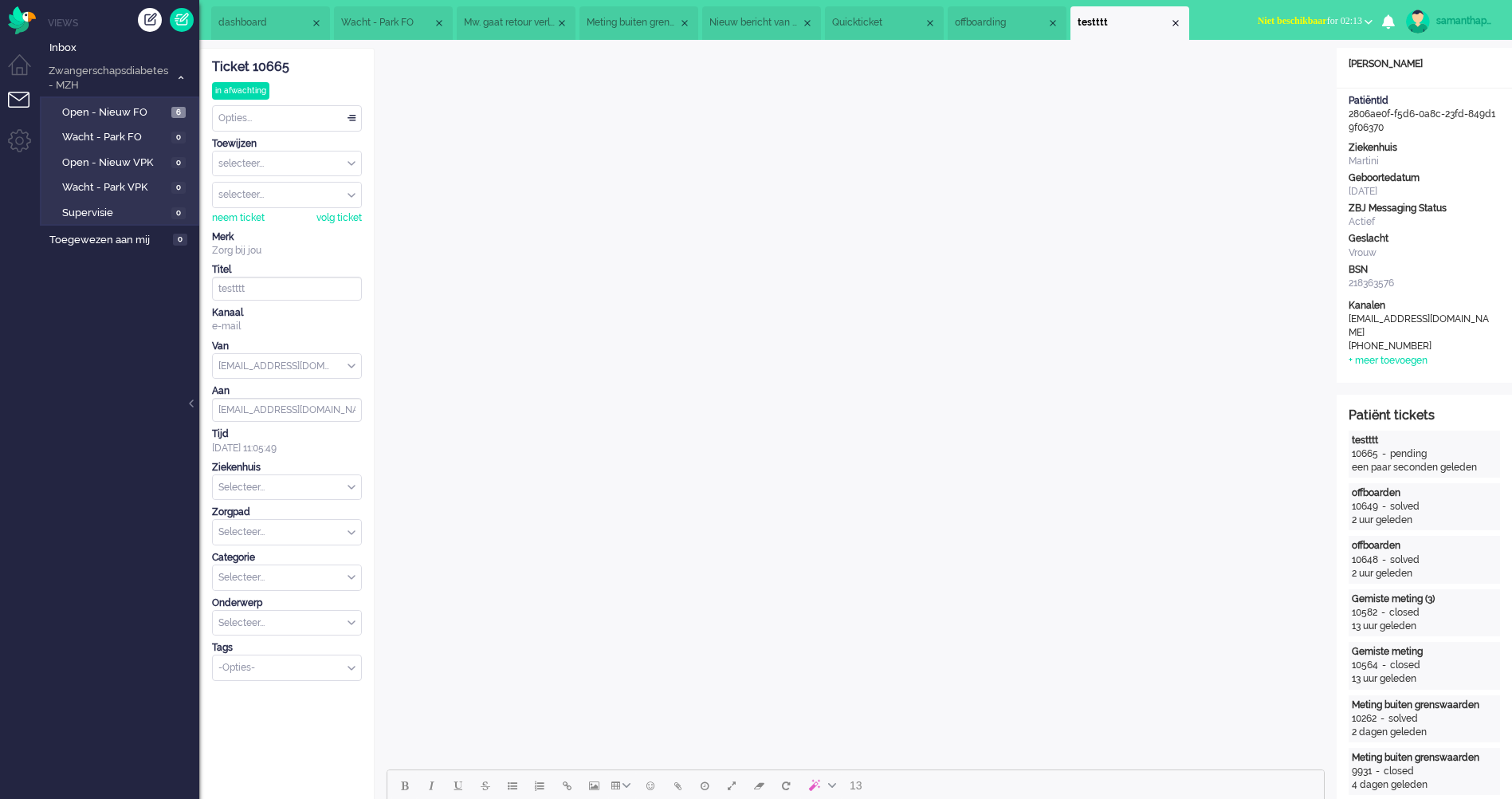
click at [1351, 116] on div "PatiëntId 2806ae0f-f5d6-0a8c-23fd-849d19f06370" at bounding box center [1424, 114] width 176 height 40
copy div "2806ae0f-f5d6-0a8c-23fd-849d19f06370"
click at [886, 29] on span "Quickticket" at bounding box center [877, 22] width 92 height 13
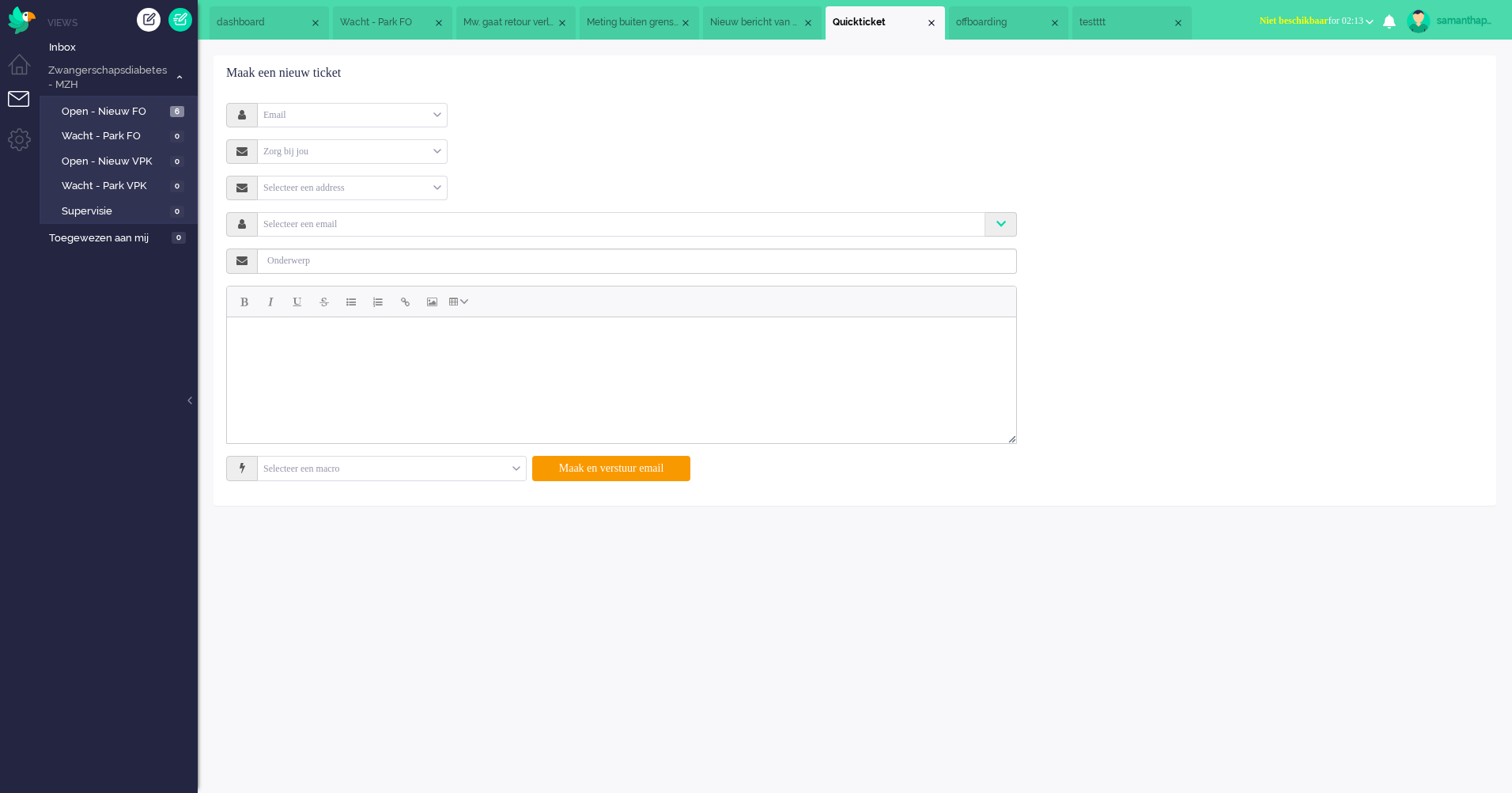
click at [996, 21] on span "offboarding" at bounding box center [1002, 22] width 93 height 13
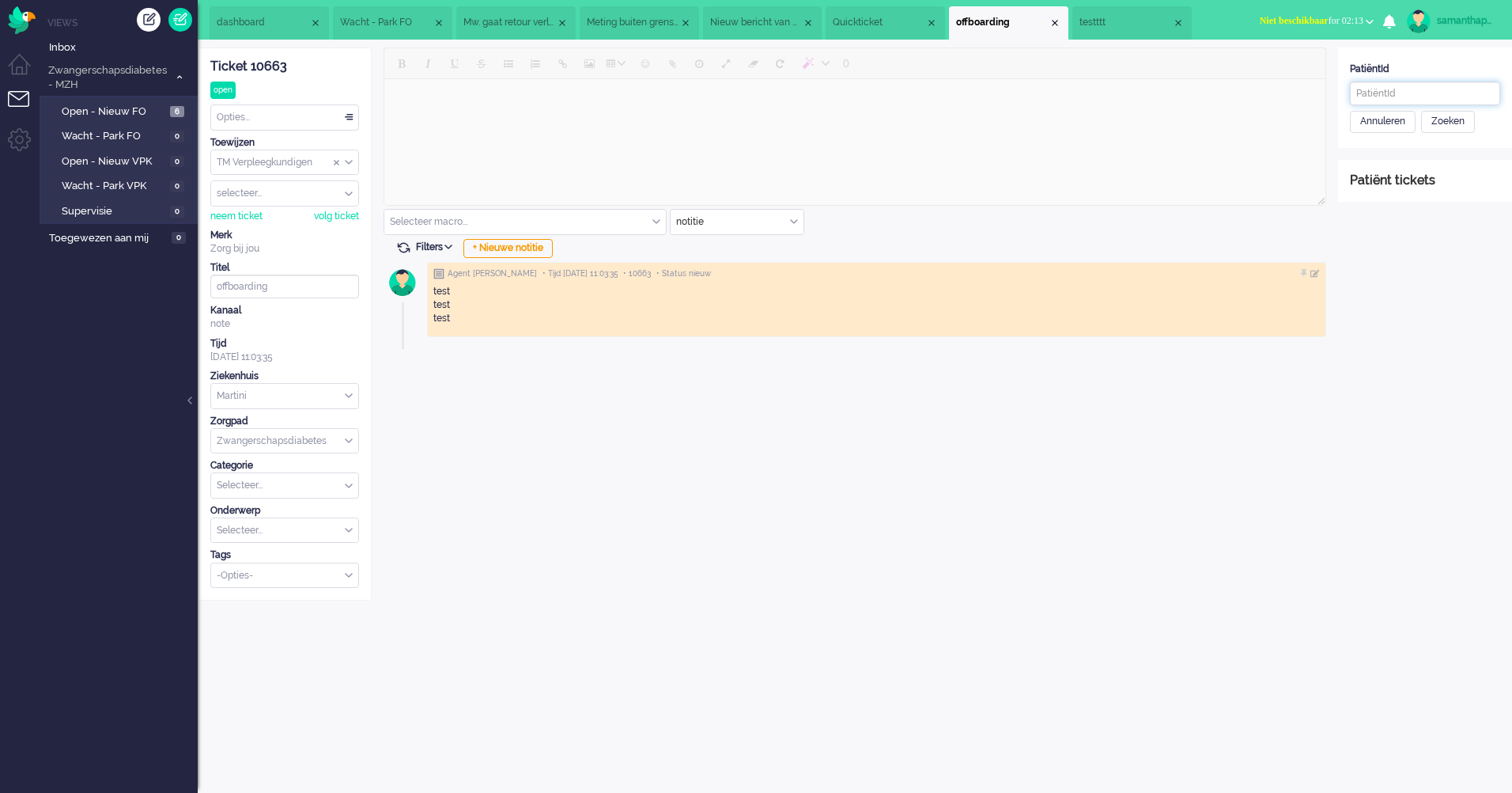
click at [1389, 94] on input "text" at bounding box center [1425, 94] width 150 height 24
paste input "2806ae0f-f5d6-0a8c-23fd-849d19f06370"
type input "2806ae0f-f5d6-0a8c-23fd-849d19f06370"
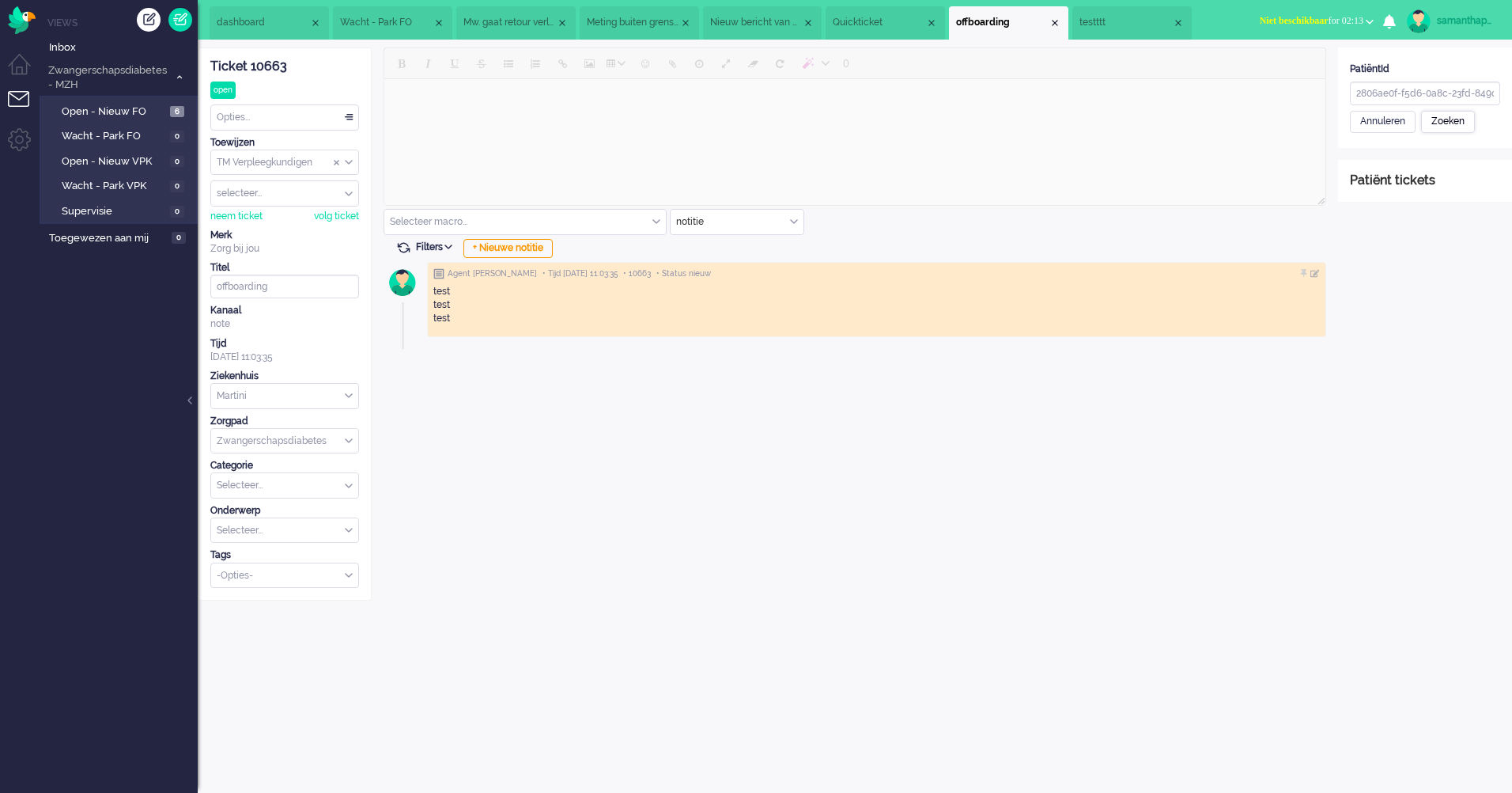
click at [1455, 122] on div "Zoeken" at bounding box center [1448, 122] width 54 height 22
click at [1382, 249] on div "Patiënt opslaan en koppelen" at bounding box center [1422, 241] width 145 height 24
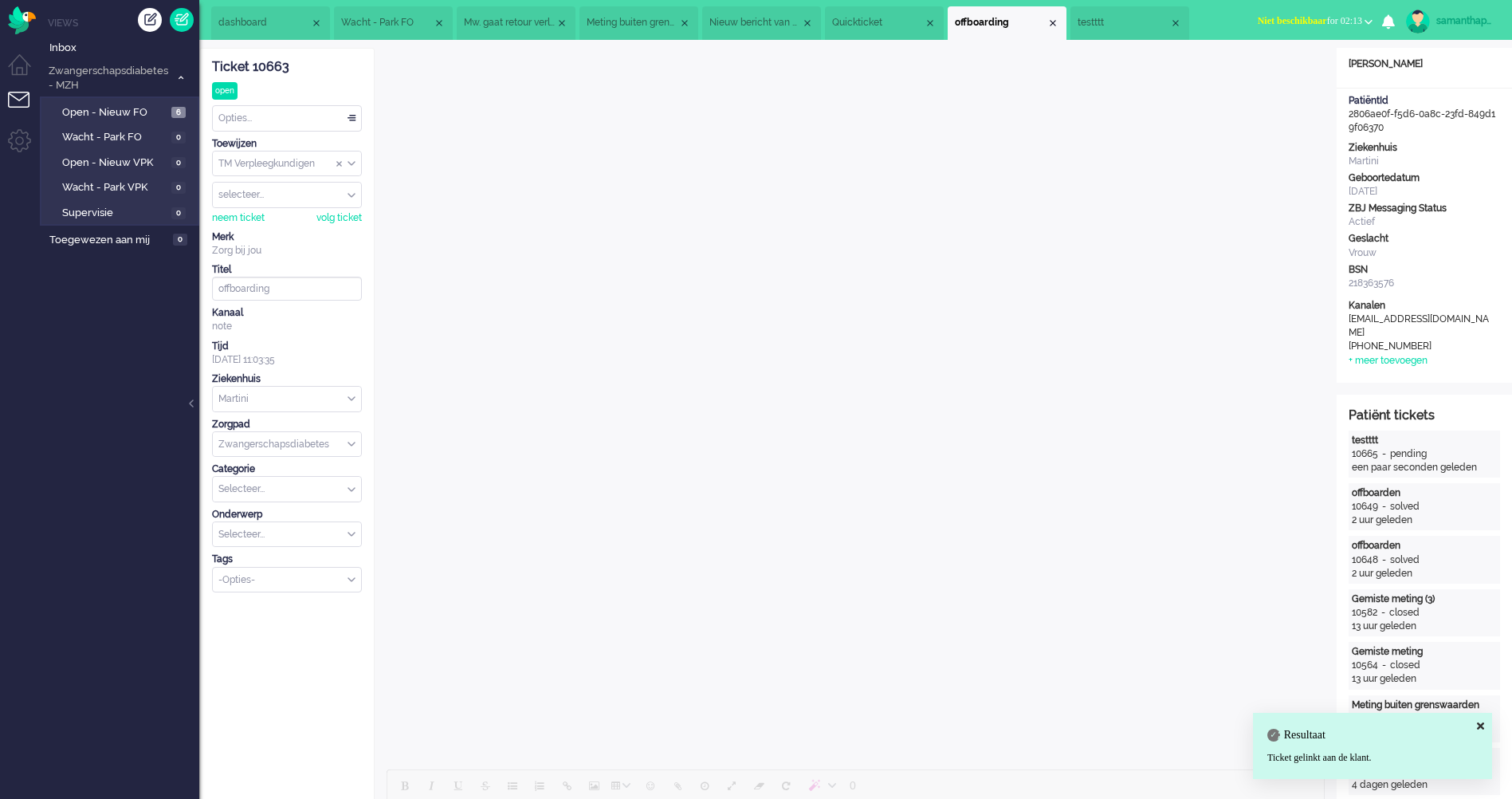
click at [1113, 24] on span "testttt" at bounding box center [1123, 22] width 92 height 13
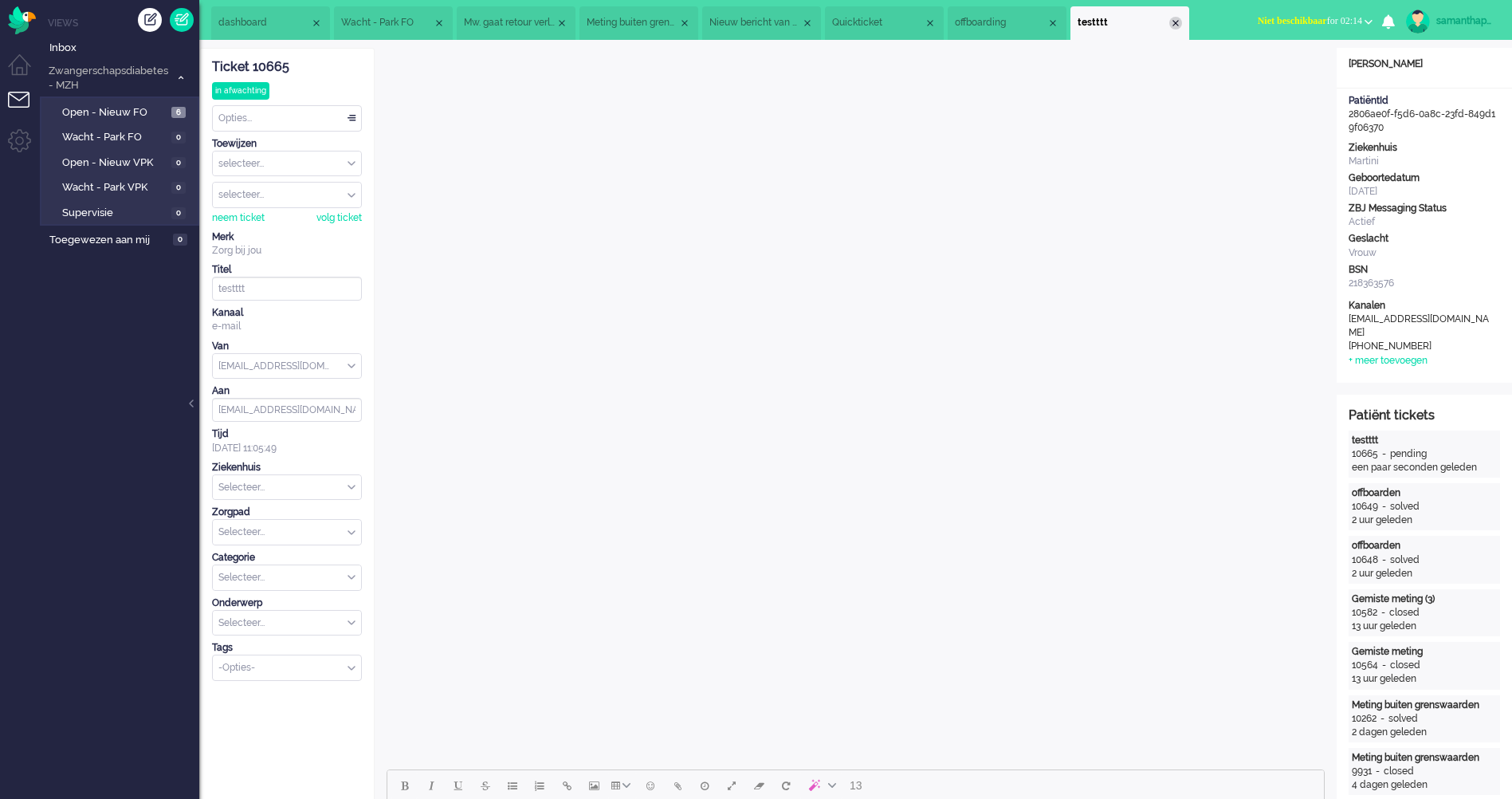
click at [1182, 23] on div "Close tab" at bounding box center [1176, 23] width 13 height 13
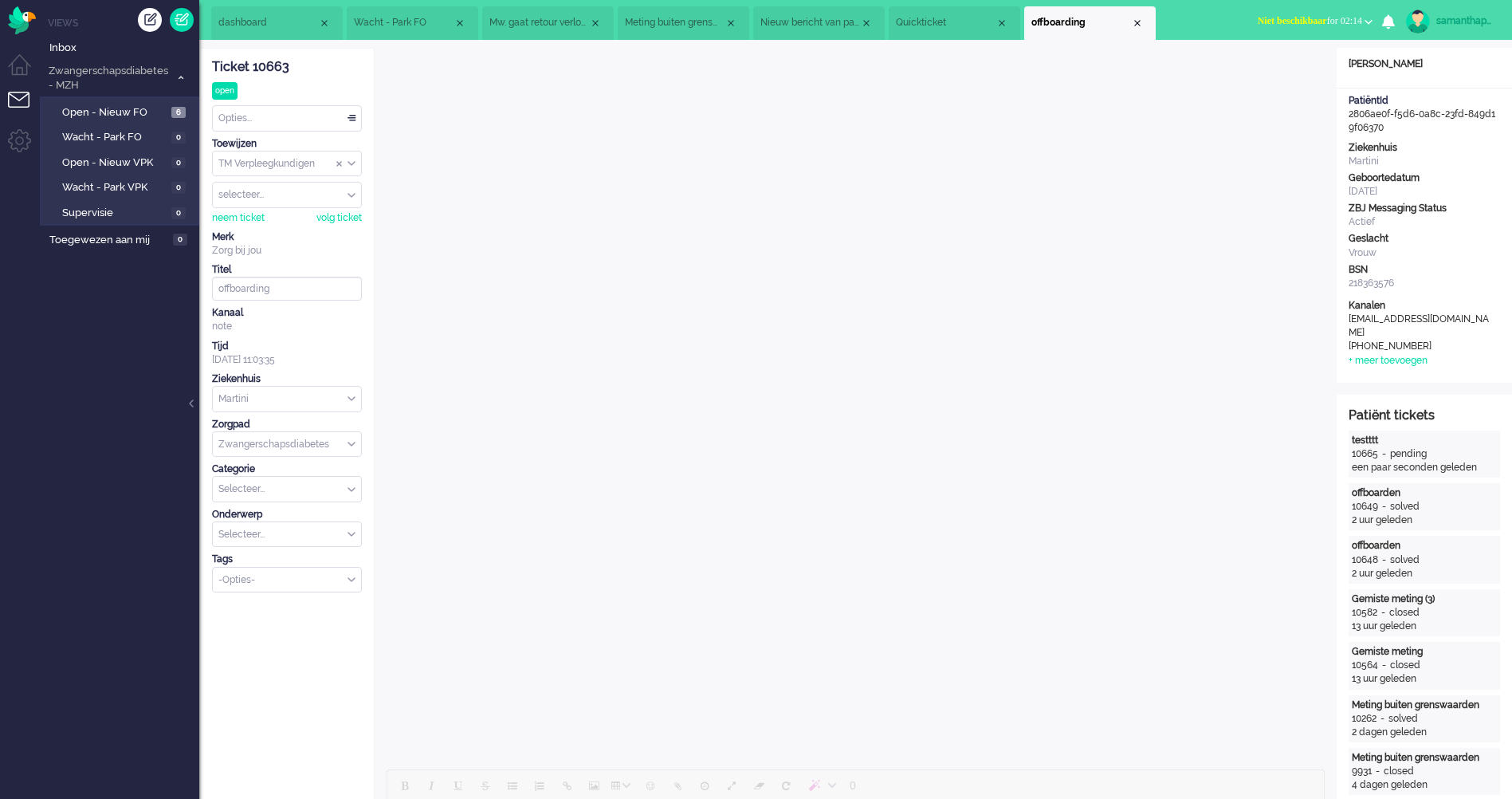
click at [1138, 21] on div "Close tab" at bounding box center [1137, 23] width 13 height 13
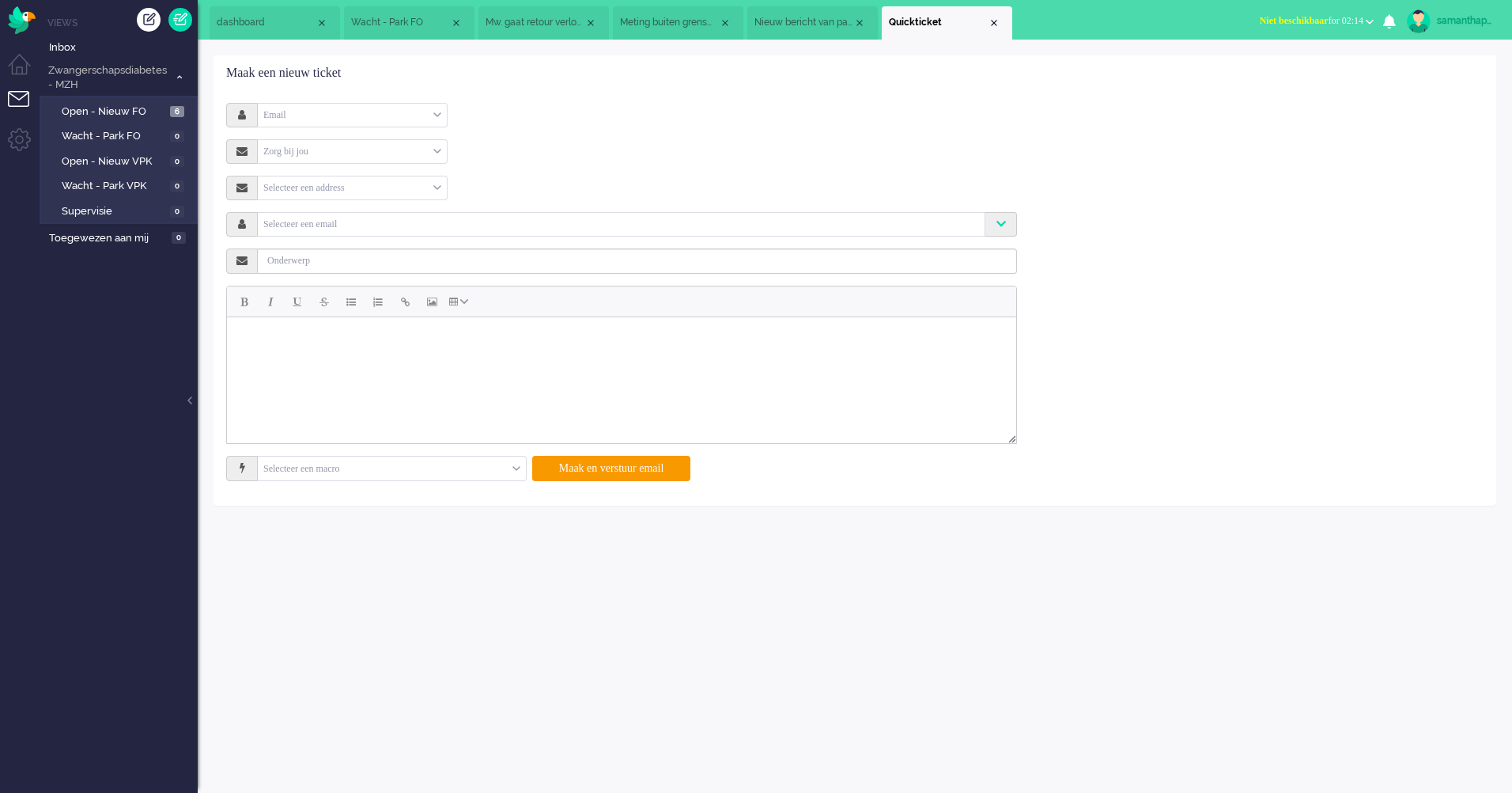
click at [991, 23] on div "Close tab" at bounding box center [994, 23] width 13 height 13
